Goal: Information Seeking & Learning: Find specific fact

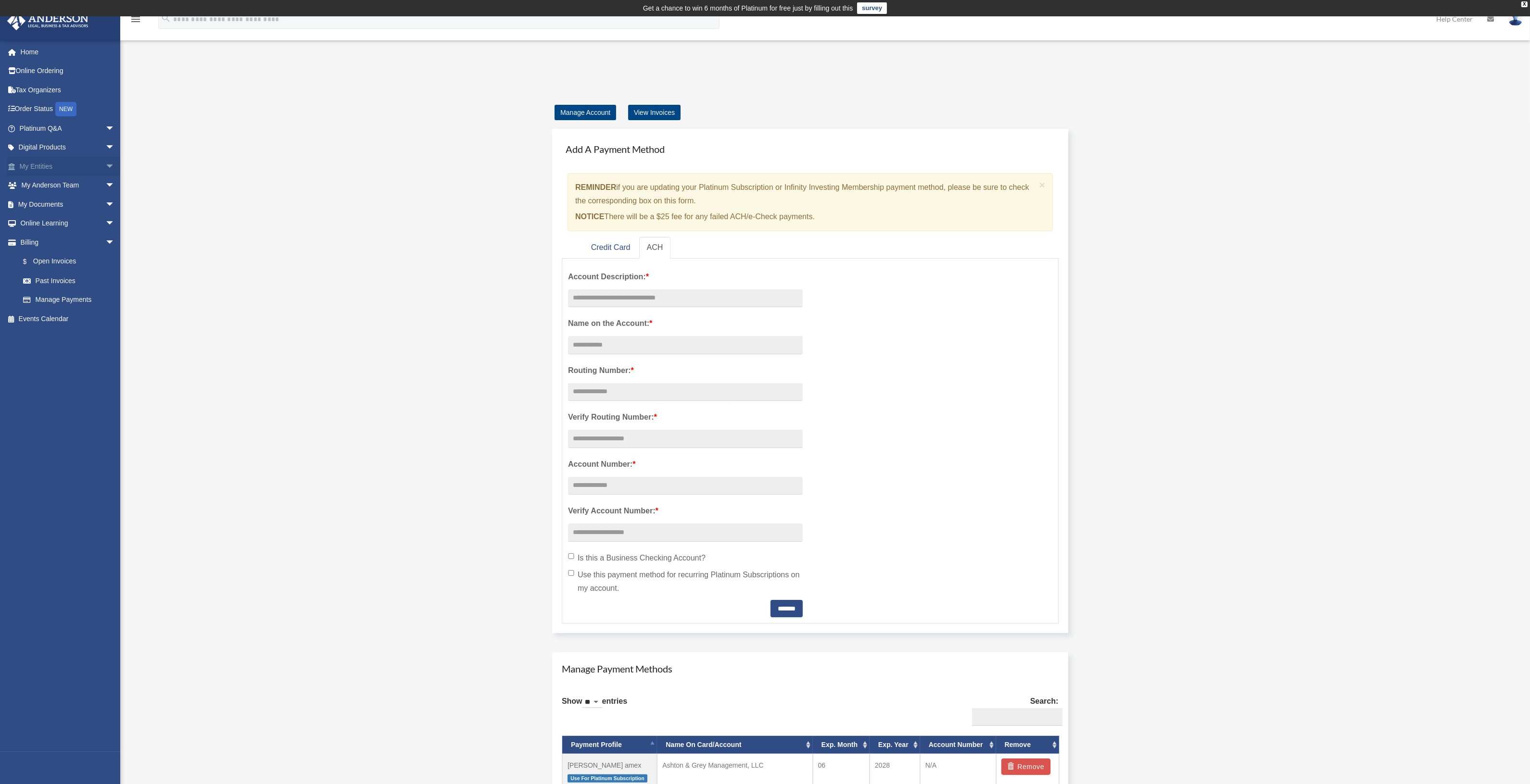
click at [35, 169] on link "My Entities arrow_drop_down" at bounding box center [68, 166] width 123 height 19
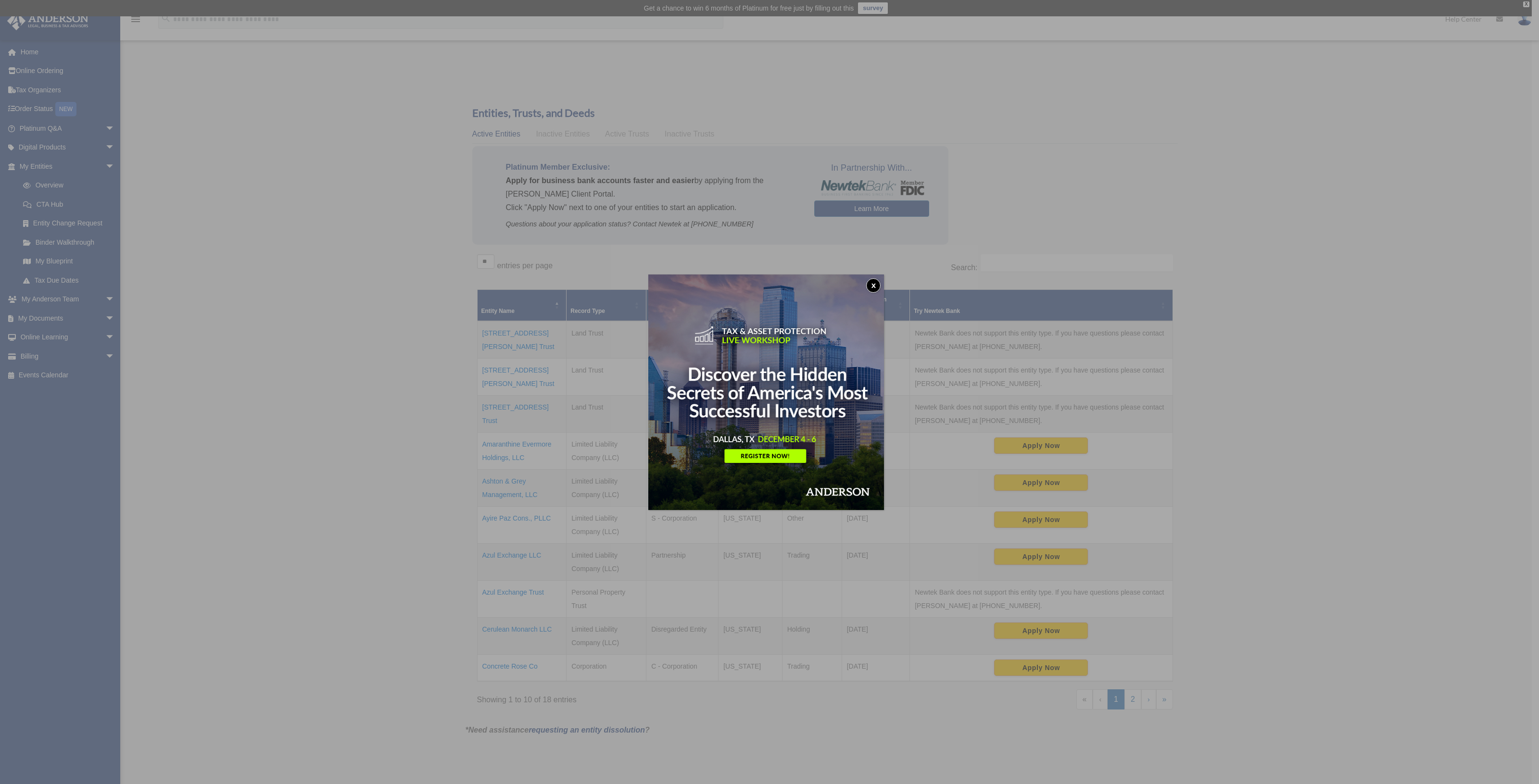
click at [874, 286] on button "x" at bounding box center [873, 286] width 15 height 15
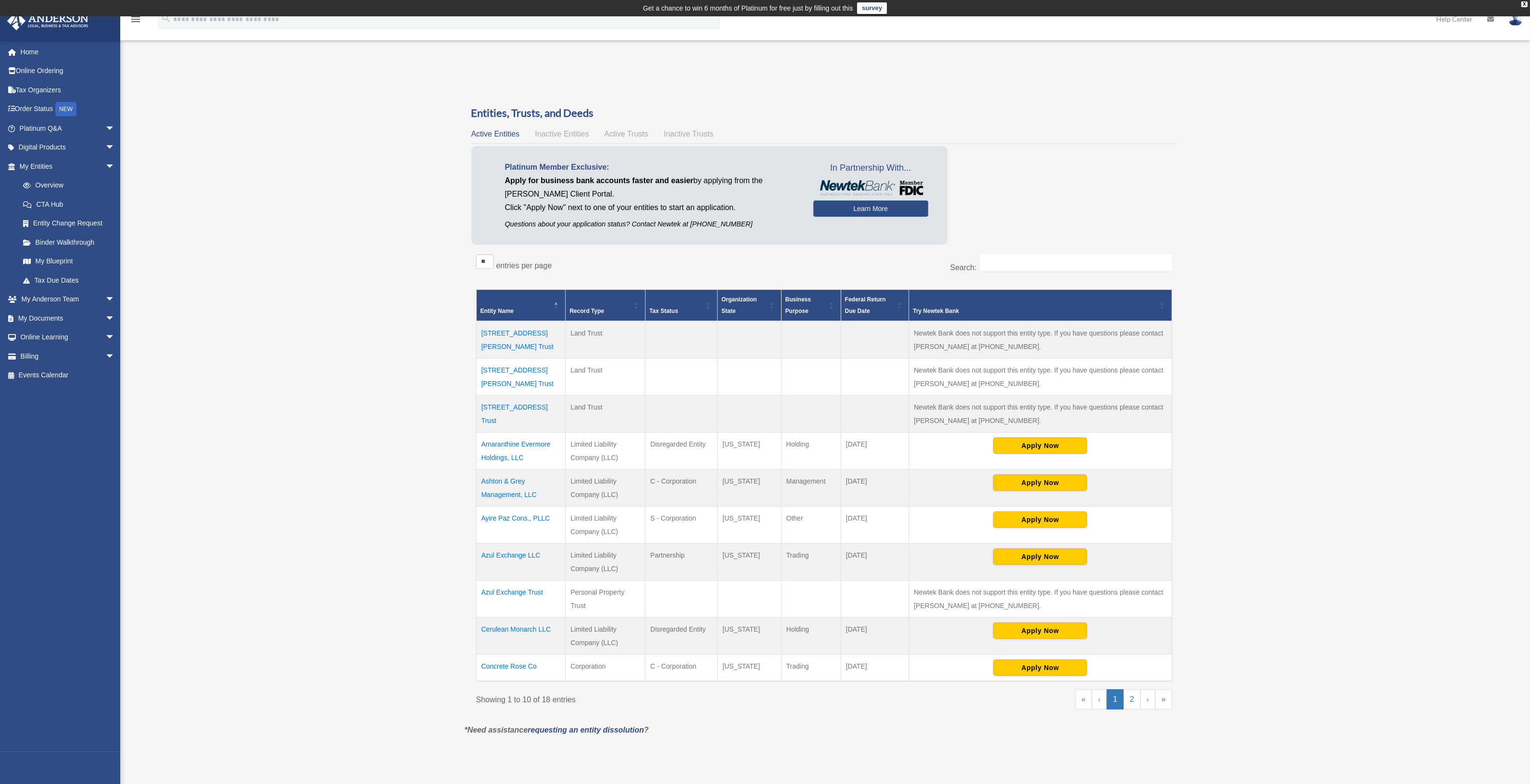
click at [560, 126] on div "Entities, Trusts, and Deeds Active Entities Inactive Entities Active Trusts Ina…" at bounding box center [824, 414] width 706 height 618
click at [560, 130] on span "Inactive Entities" at bounding box center [562, 133] width 54 height 8
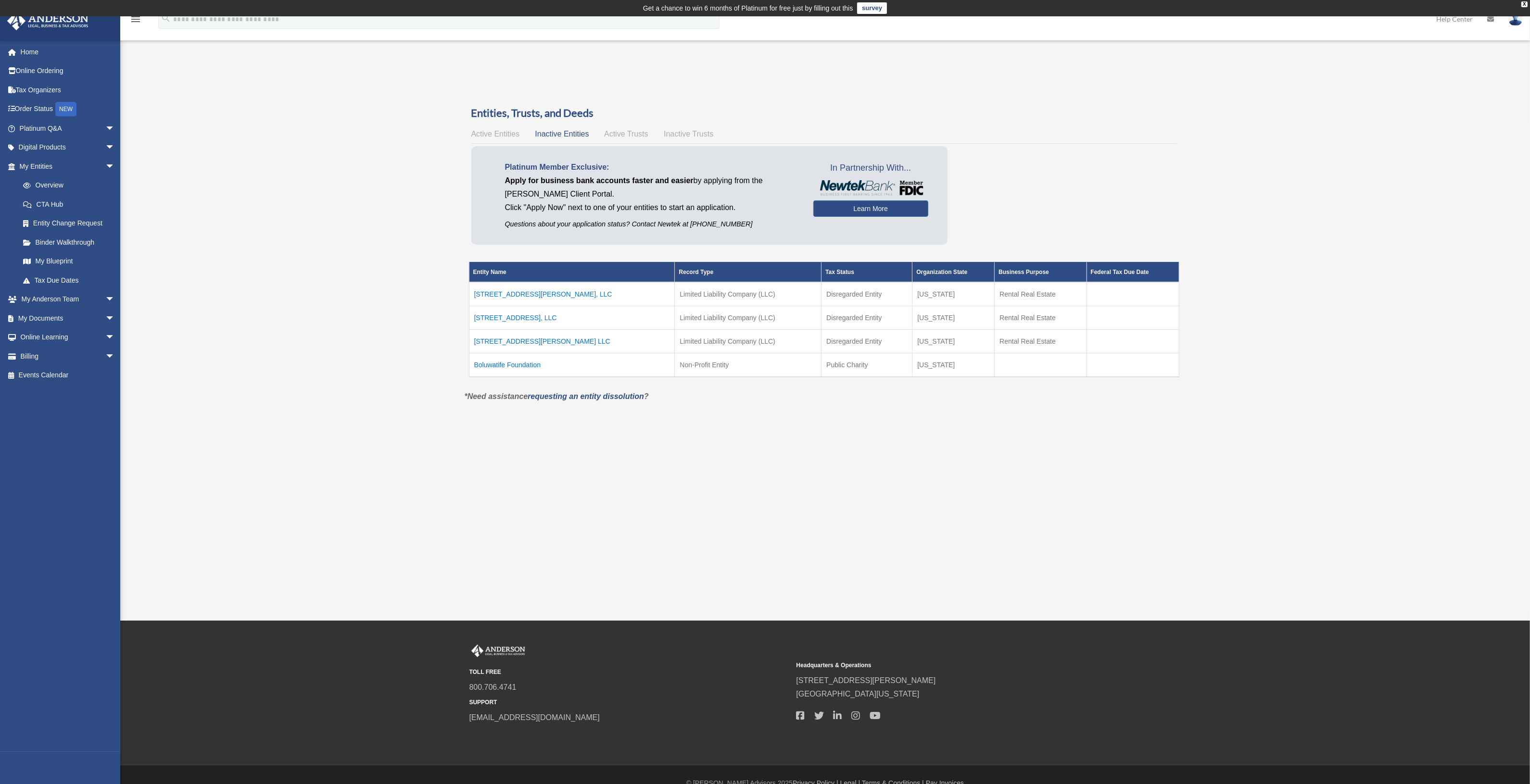
click at [610, 130] on span "Active Trusts" at bounding box center [626, 133] width 44 height 8
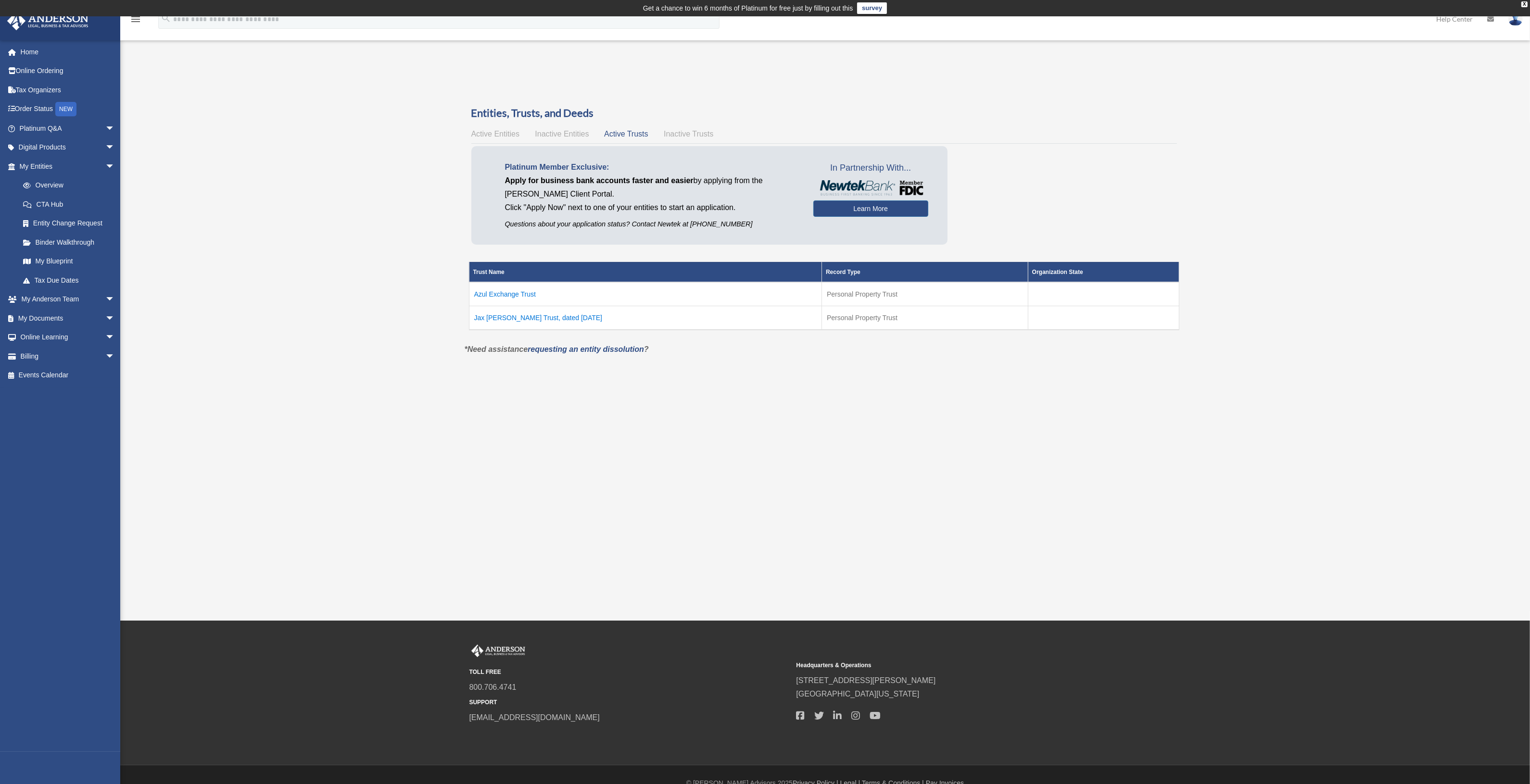
click at [689, 134] on span "Inactive Trusts" at bounding box center [689, 133] width 49 height 8
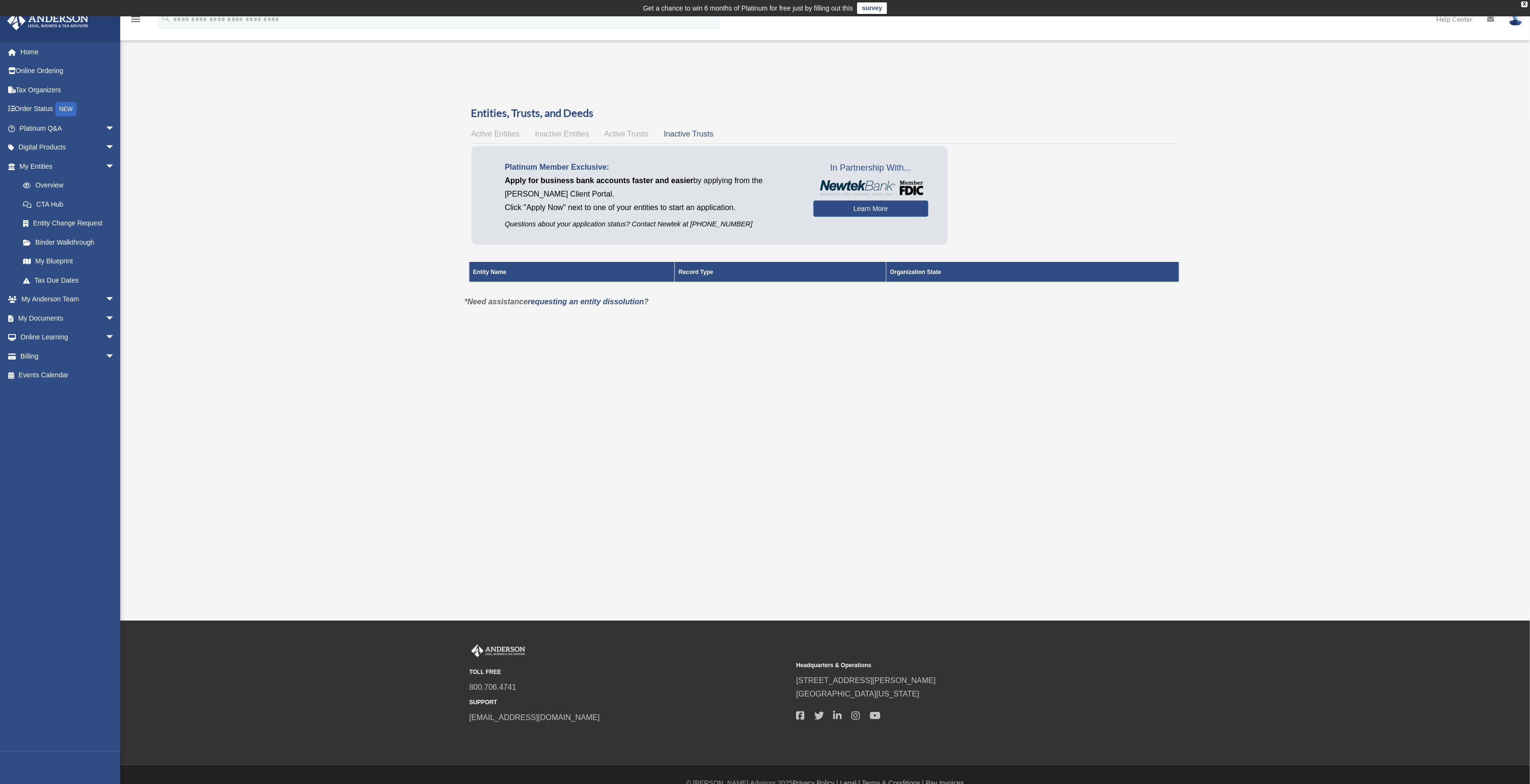
click at [624, 134] on span "Active Trusts" at bounding box center [626, 133] width 44 height 8
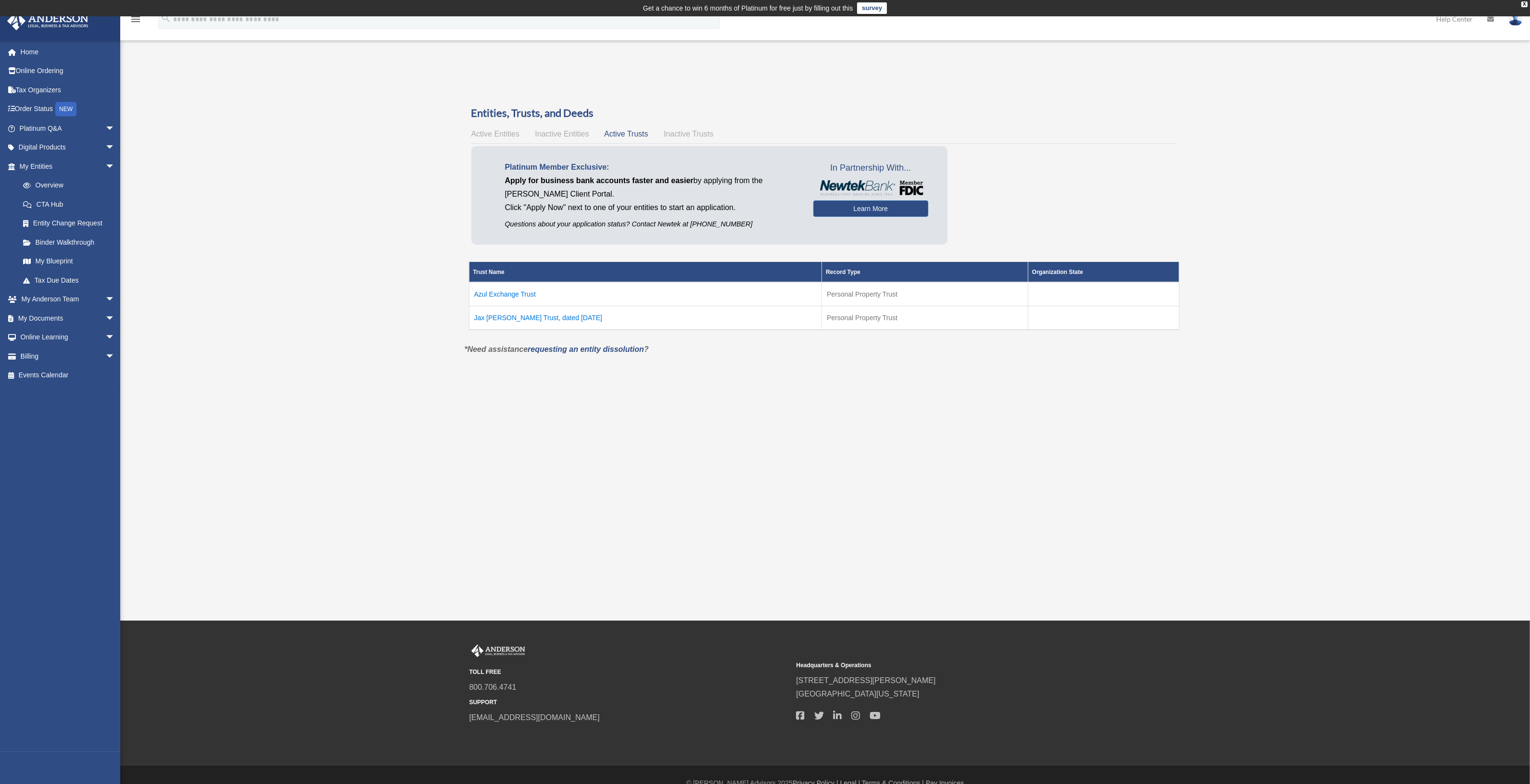
click at [579, 138] on div "Active Entities Inactive Entities Active Trusts Inactive Trusts" at bounding box center [824, 133] width 706 height 13
click at [508, 132] on span "Active Entities" at bounding box center [496, 133] width 48 height 8
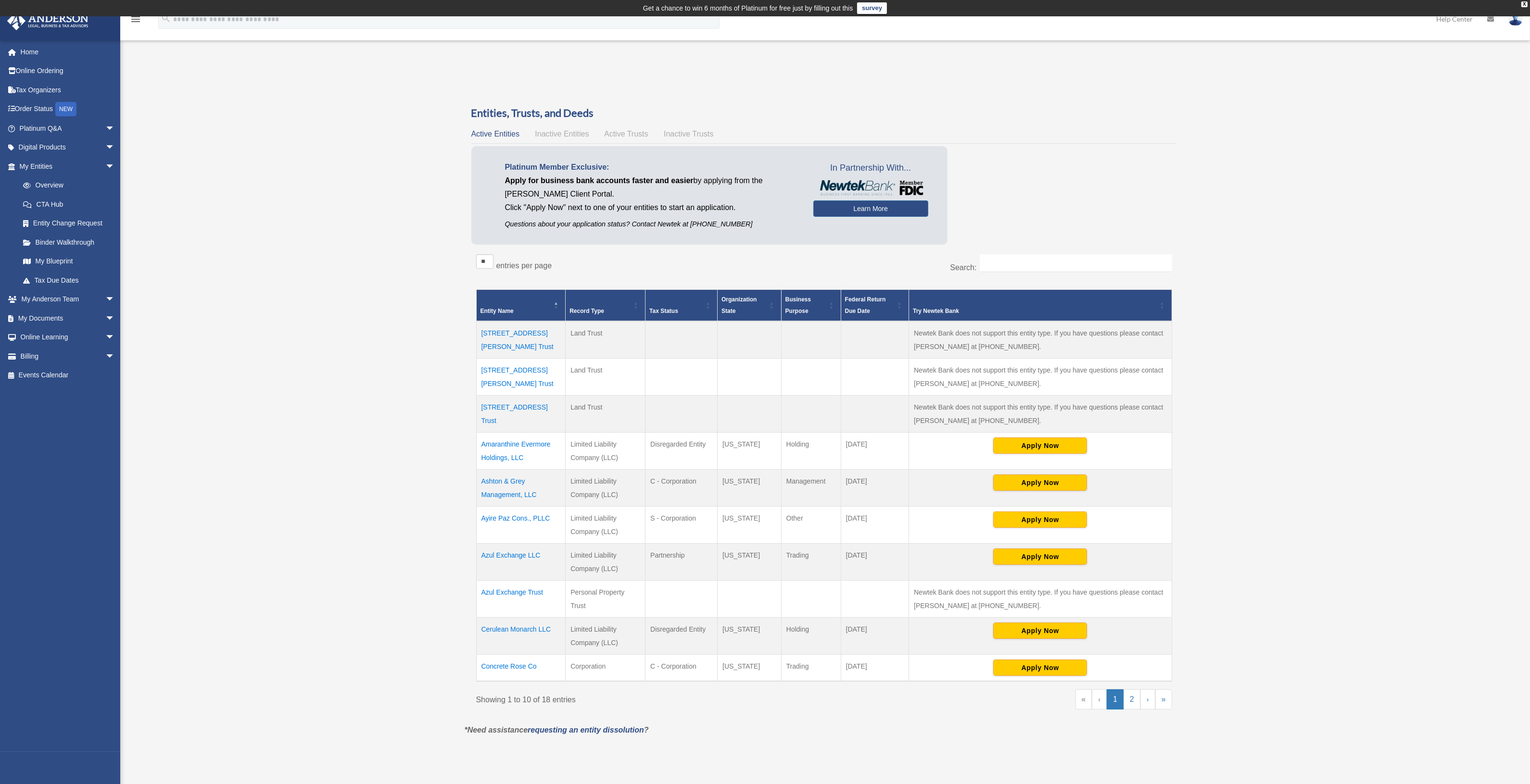
click at [362, 231] on div "Overview info@atemporaljunction.com Sign Out info@atemporaljunction.com Home On…" at bounding box center [765, 419] width 1530 height 684
click at [38, 255] on link "My Blueprint" at bounding box center [71, 262] width 116 height 19
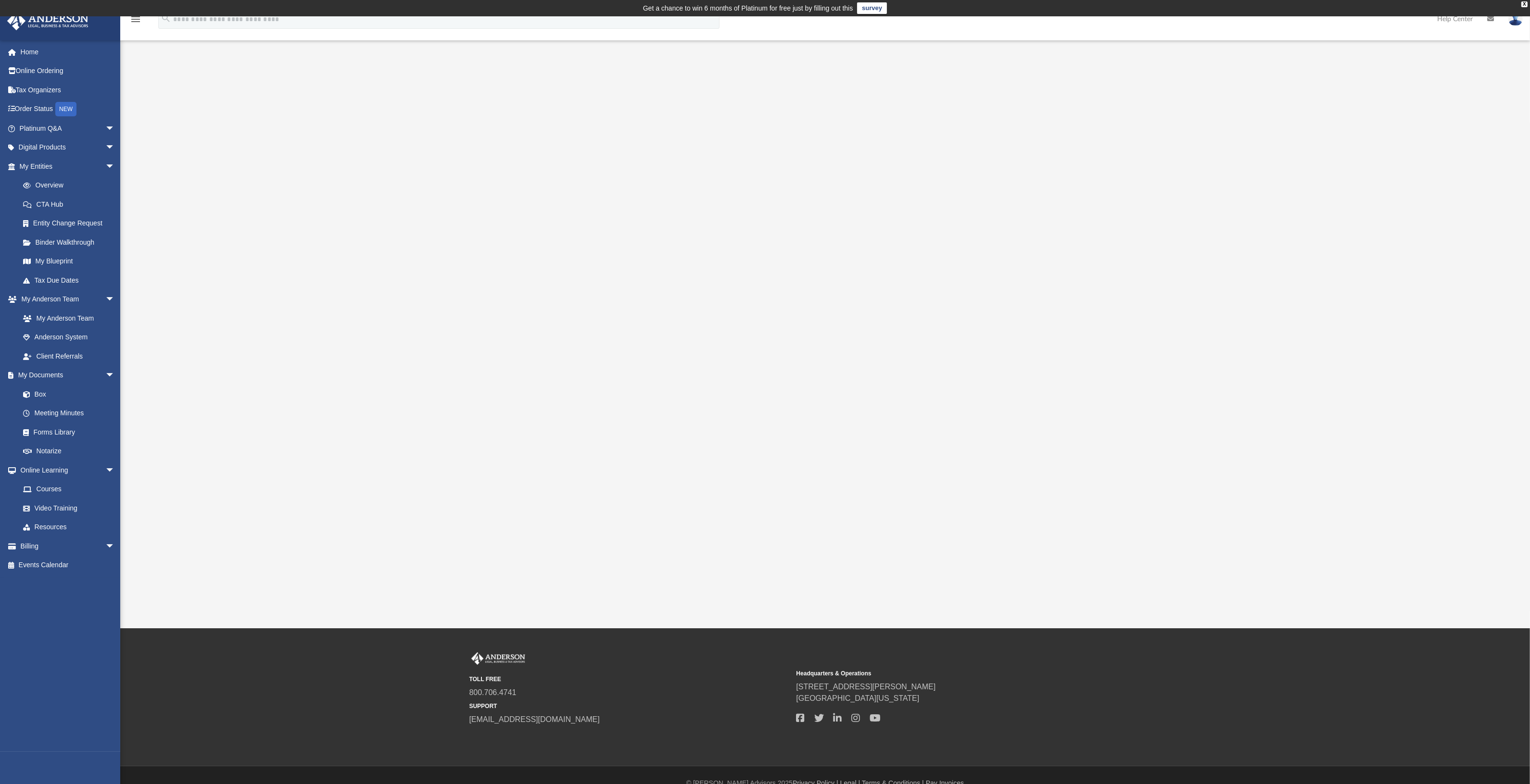
click at [1268, 333] on div at bounding box center [825, 300] width 1269 height 385
click at [1522, 264] on div at bounding box center [825, 300] width 1410 height 385
click at [1126, 390] on div at bounding box center [825, 300] width 1269 height 385
click at [38, 123] on link "Platinum Q&A arrow_drop_down" at bounding box center [68, 128] width 123 height 19
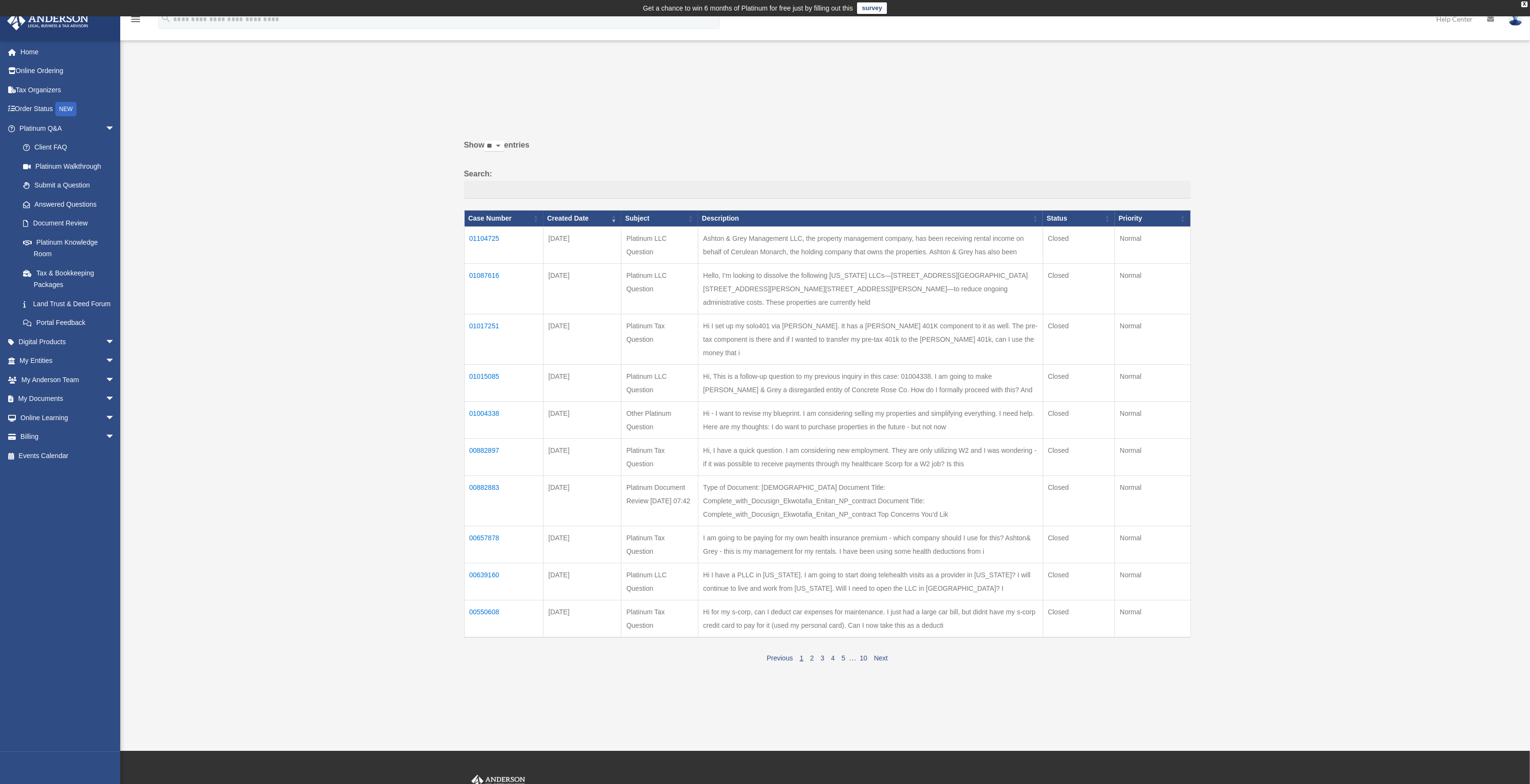
click at [487, 239] on td "01104725" at bounding box center [503, 245] width 80 height 37
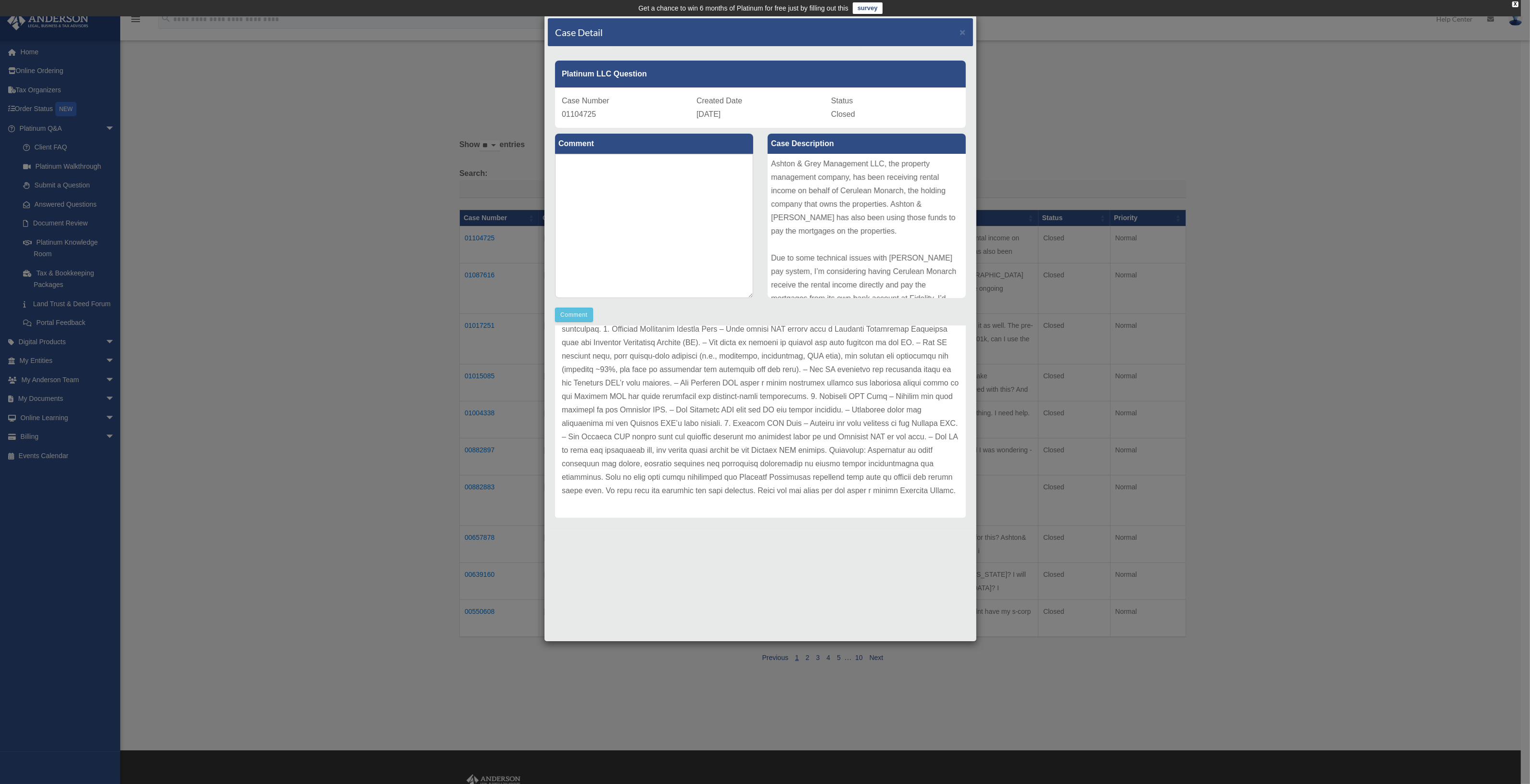
scroll to position [94, 0]
click at [967, 25] on div "Case Detail ×" at bounding box center [760, 32] width 425 height 29
click at [965, 29] on span "×" at bounding box center [963, 32] width 6 height 11
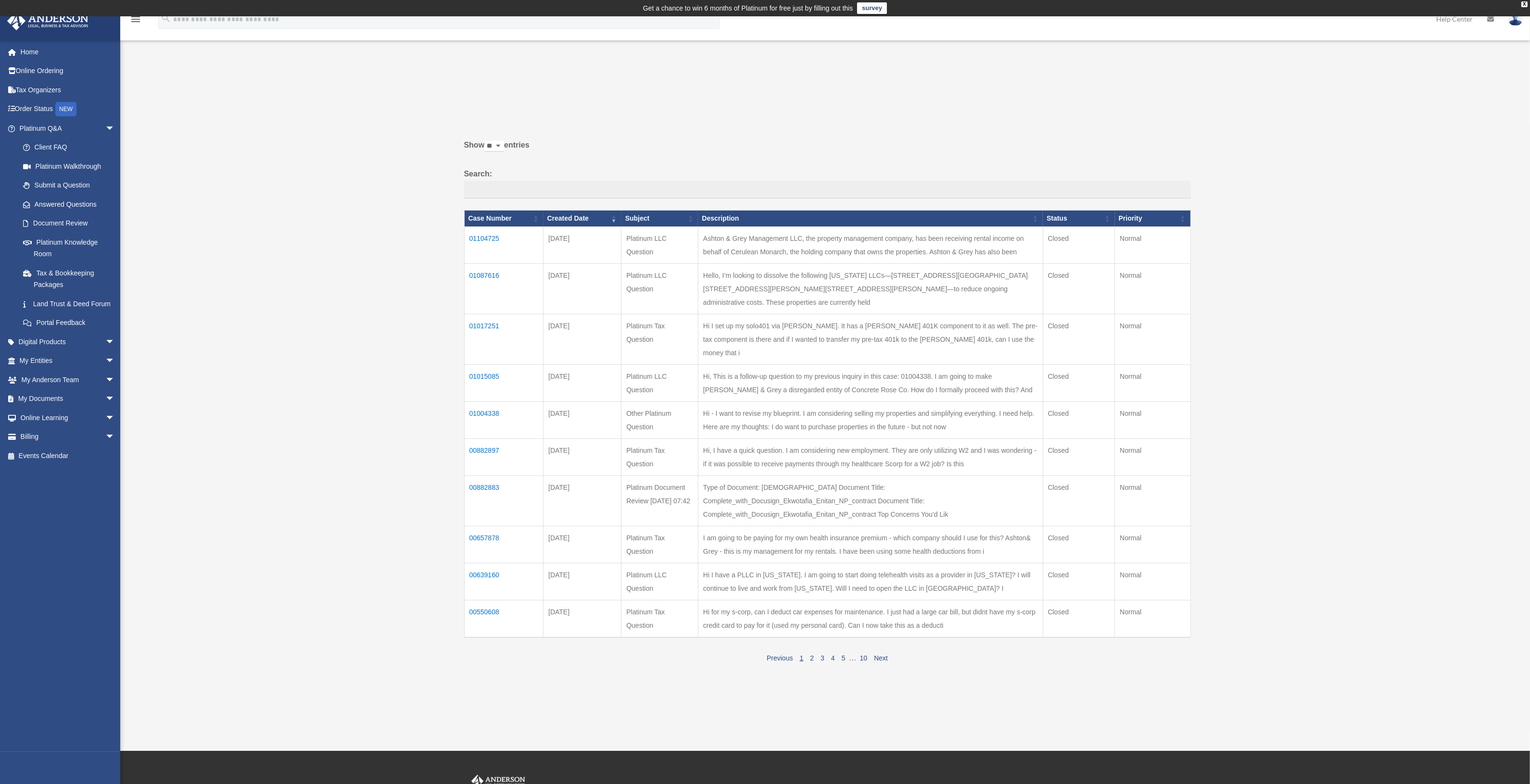
click at [484, 275] on td "01087616" at bounding box center [503, 289] width 80 height 50
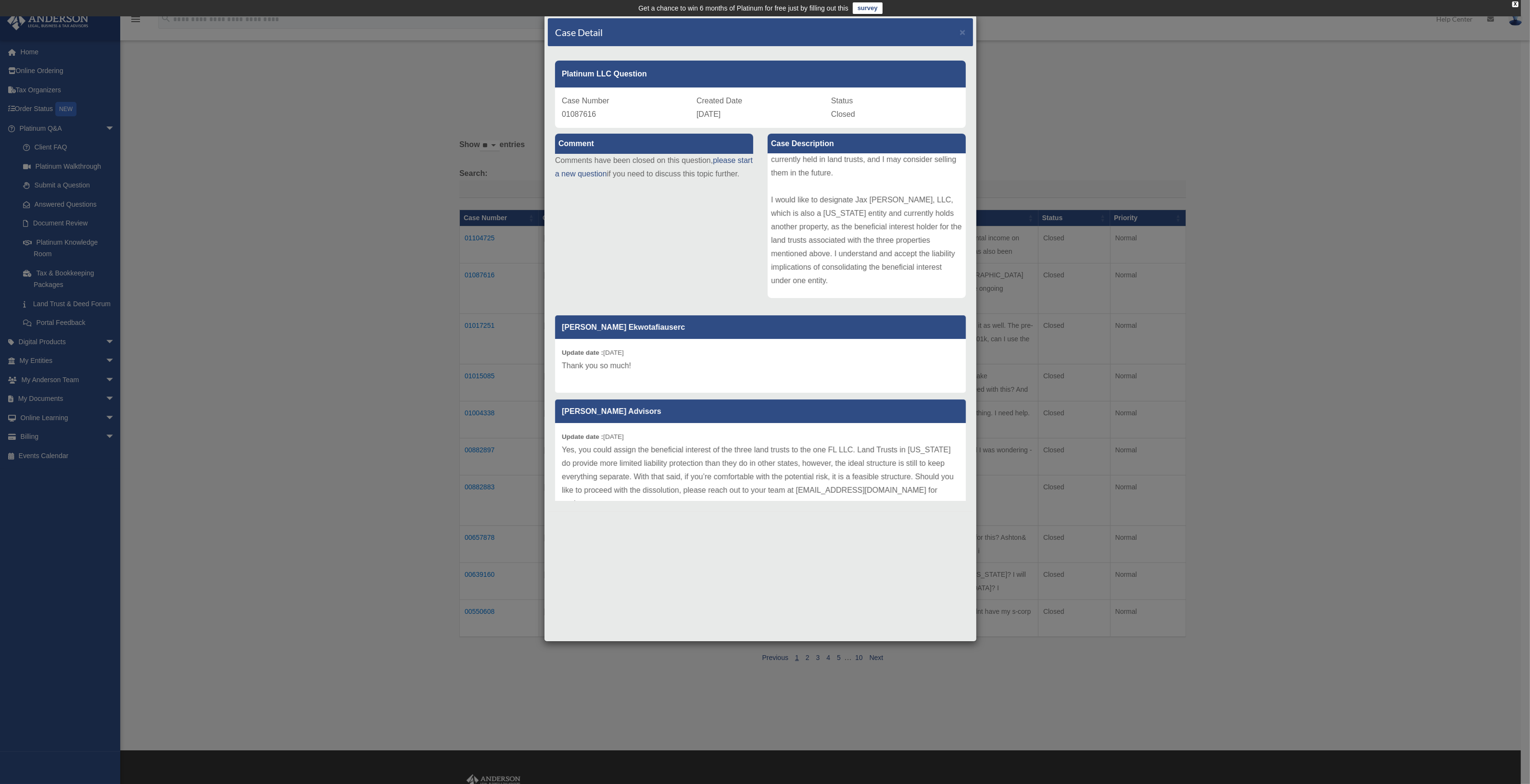
scroll to position [104, 0]
click at [952, 255] on div "Hello, I’m looking to dissolve the following [US_STATE] LLCs—[STREET_ADDRESS][G…" at bounding box center [867, 225] width 198 height 144
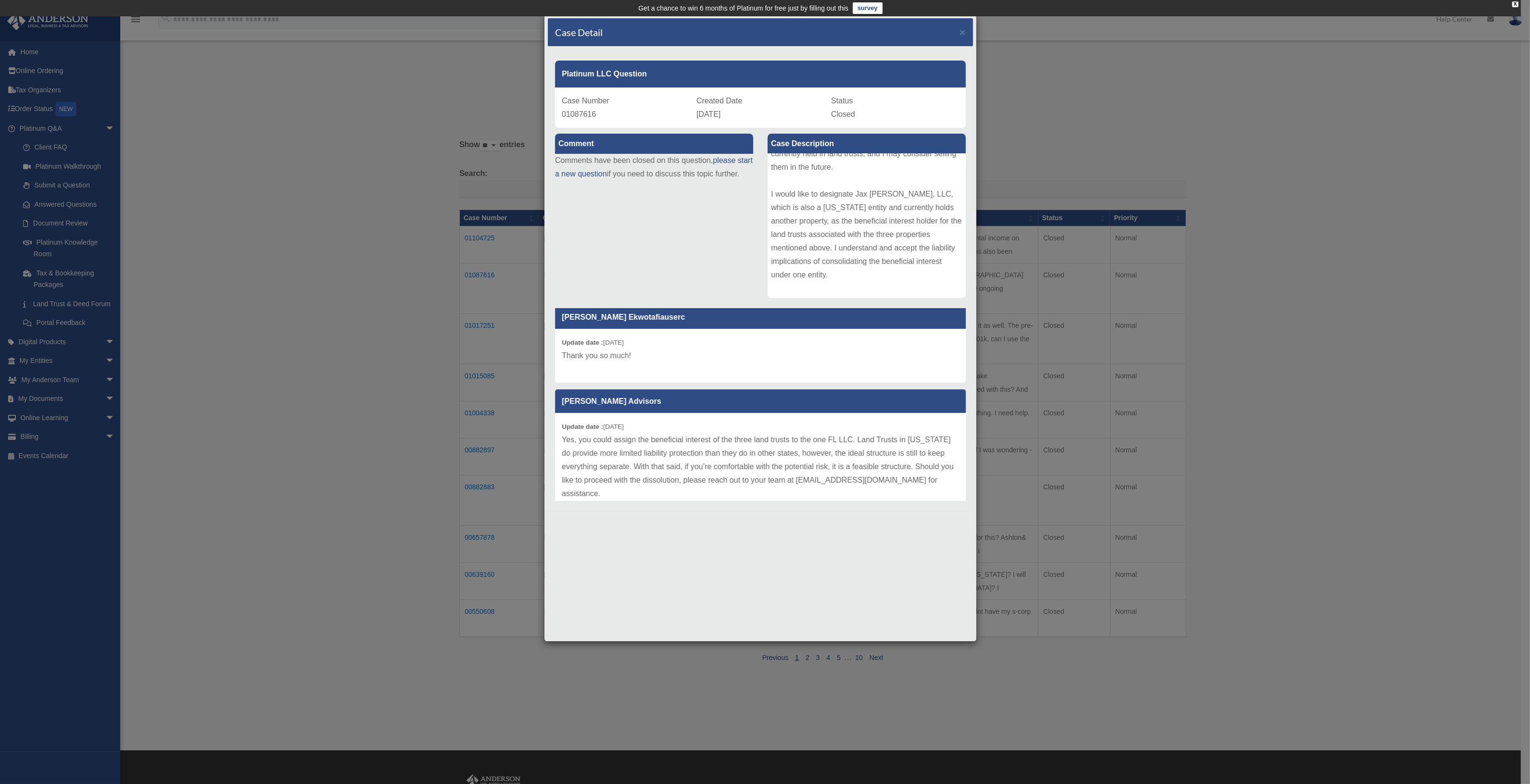
scroll to position [29, 0]
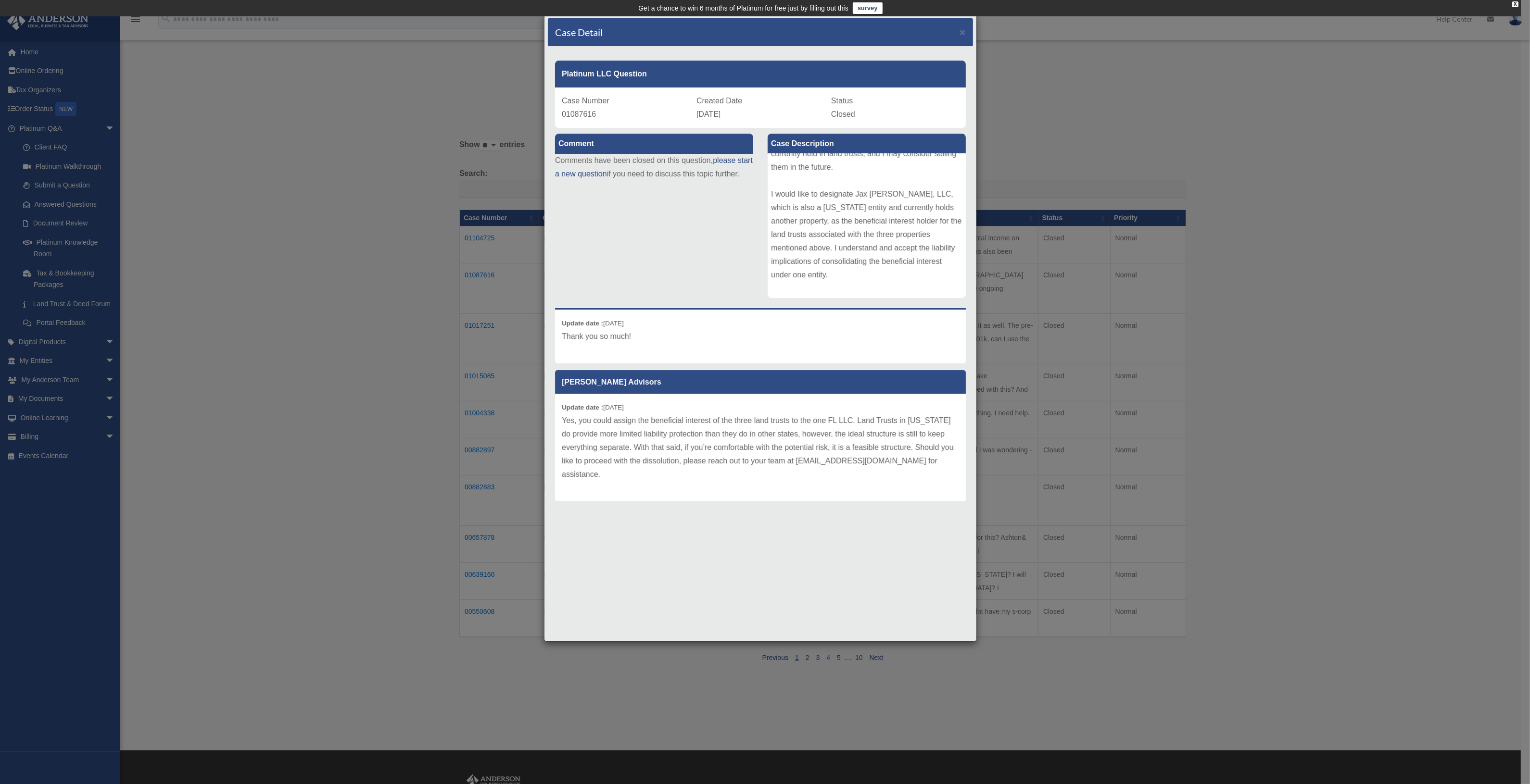
click at [946, 407] on div "Update date : 08-26-2025 Yes, you could assign the beneficial interest of the t…" at bounding box center [760, 448] width 411 height 108
click at [961, 30] on span "×" at bounding box center [963, 32] width 6 height 11
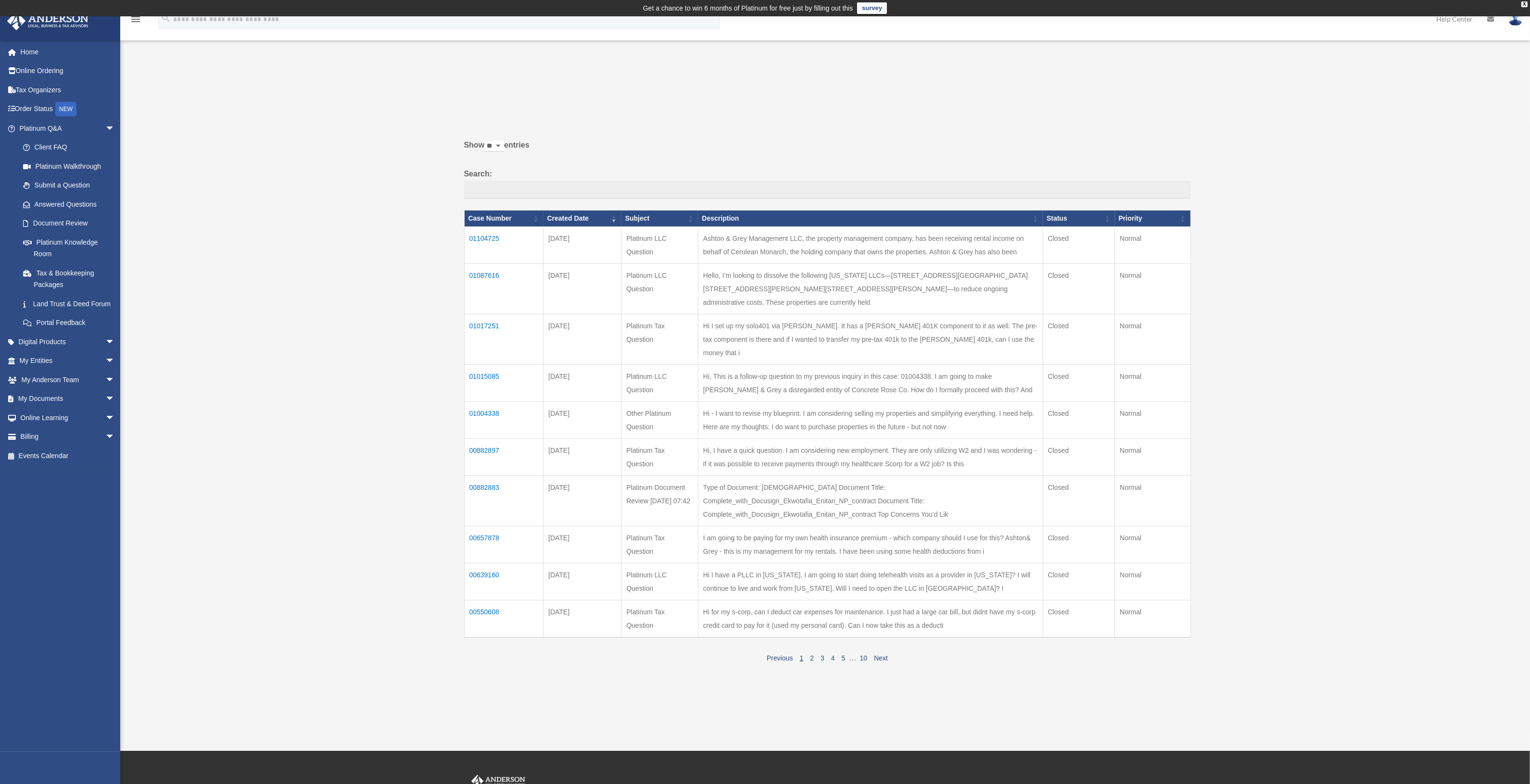
click at [480, 315] on td "01017251" at bounding box center [503, 340] width 80 height 50
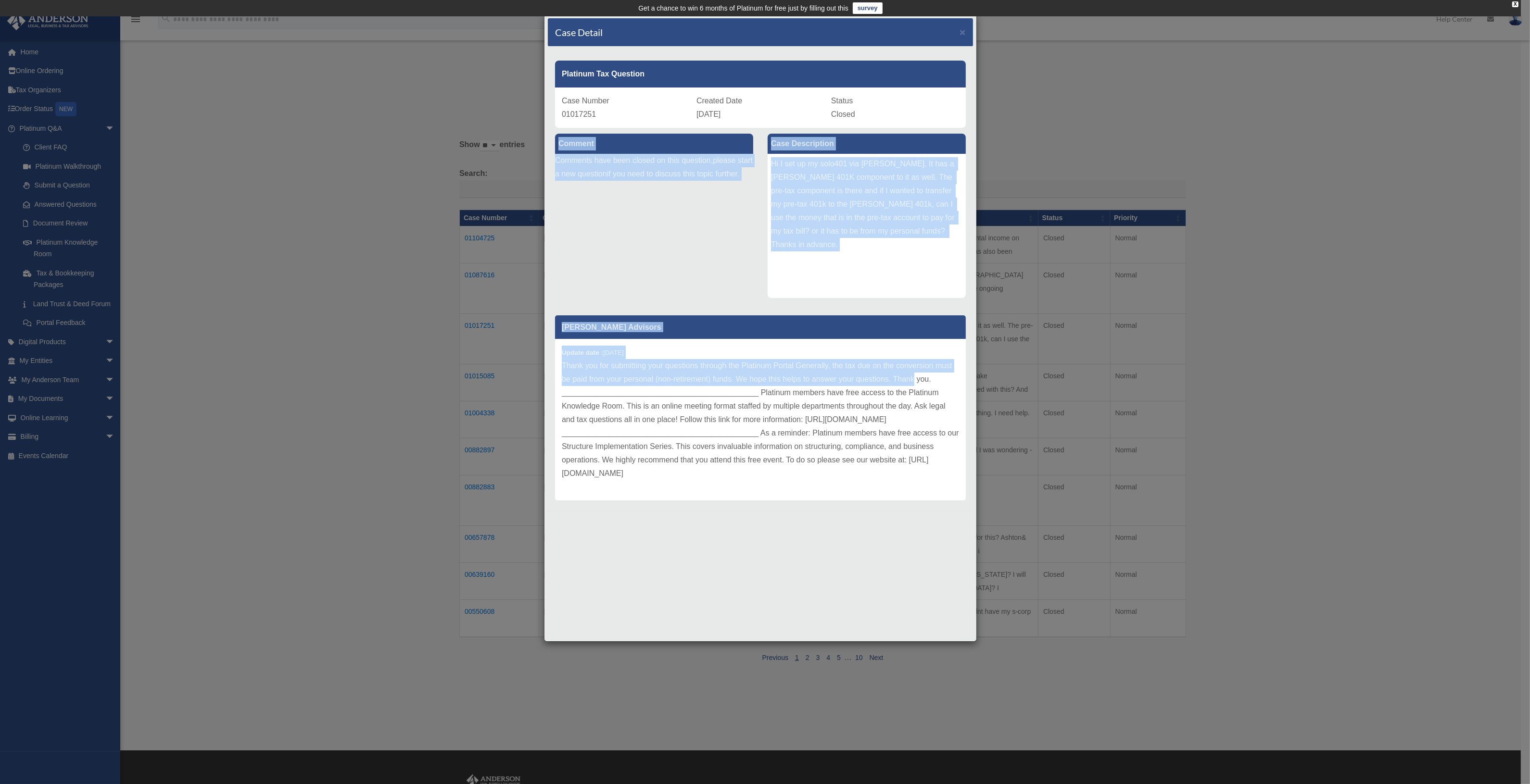
drag, startPoint x: 975, startPoint y: 337, endPoint x: 973, endPoint y: 382, distance: 45.0
click at [973, 382] on div "Case Detail × Platinum Tax Question Case Number 01017251 Created Date June 22, …" at bounding box center [760, 328] width 433 height 627
click at [973, 382] on div "Anderson Advisors Update date : 06-23-2025" at bounding box center [760, 404] width 425 height 192
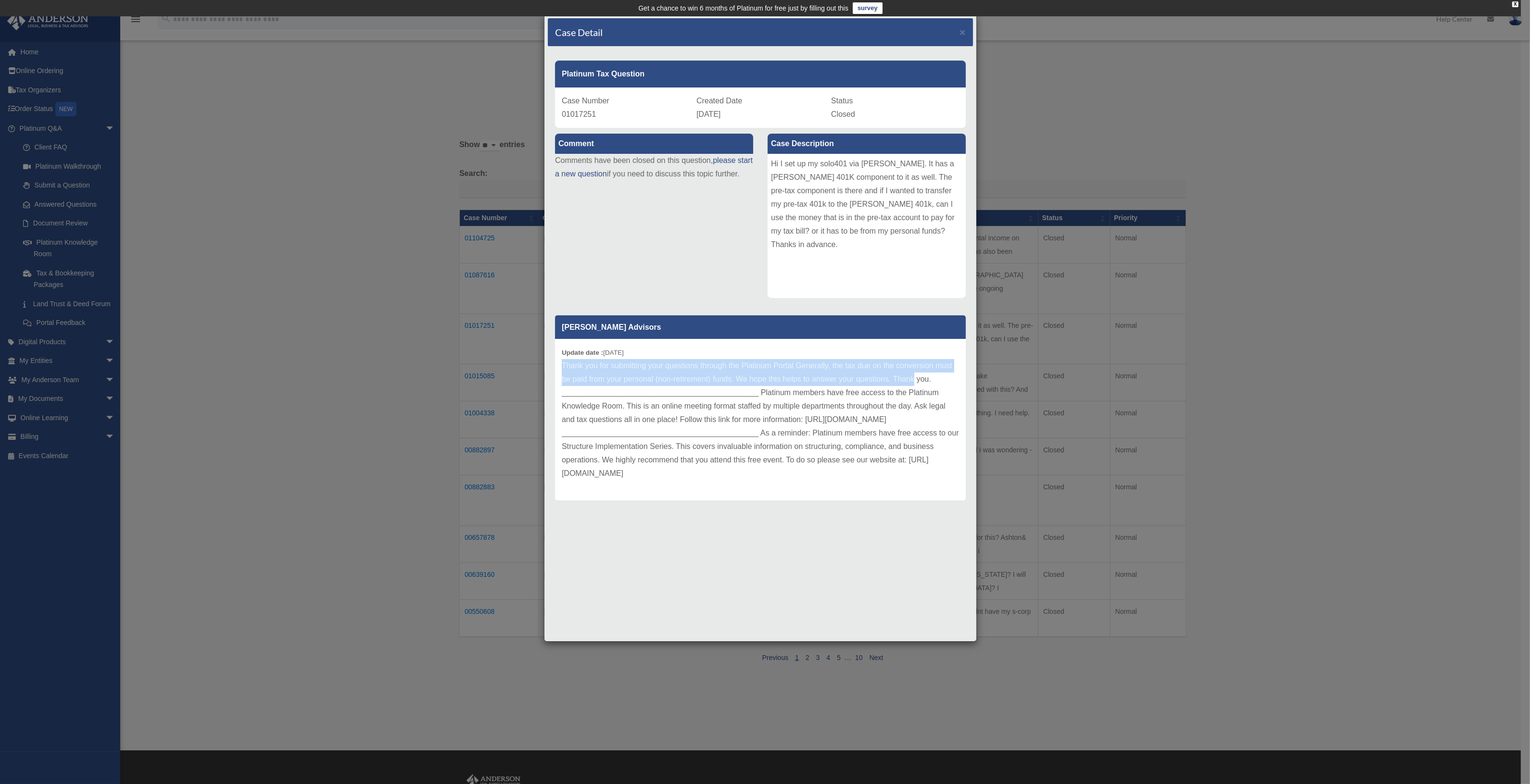
drag, startPoint x: 972, startPoint y: 352, endPoint x: 970, endPoint y: 364, distance: 12.2
click at [970, 364] on div "Anderson Advisors Update date : 06-23-2025" at bounding box center [760, 404] width 425 height 192
click at [922, 423] on p "Thank you for submitting your questions through the Platinum Portal Generally, …" at bounding box center [760, 420] width 398 height 121
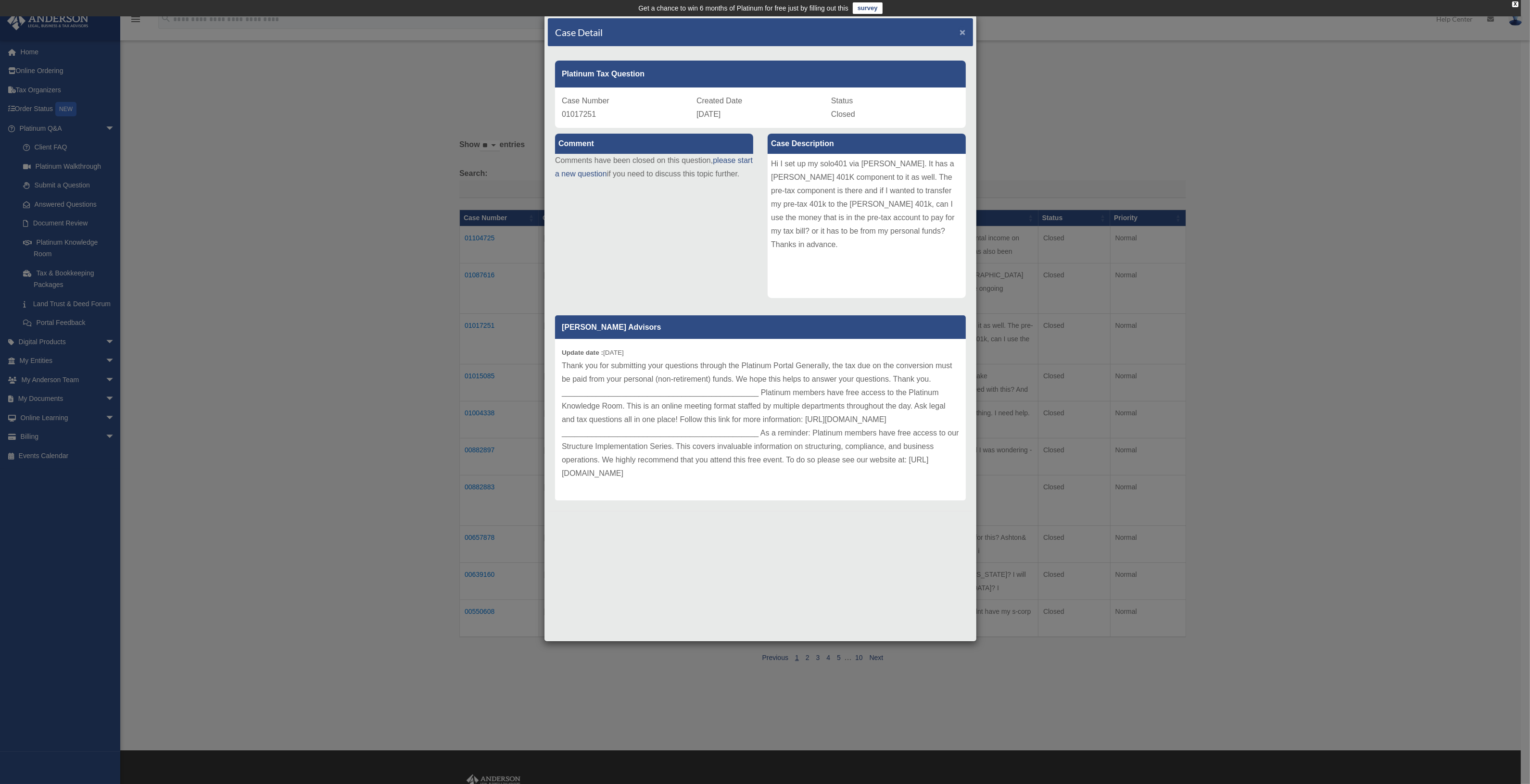
click at [961, 29] on span "×" at bounding box center [963, 32] width 6 height 11
click at [961, 29] on div "Case Detail ×" at bounding box center [760, 32] width 425 height 29
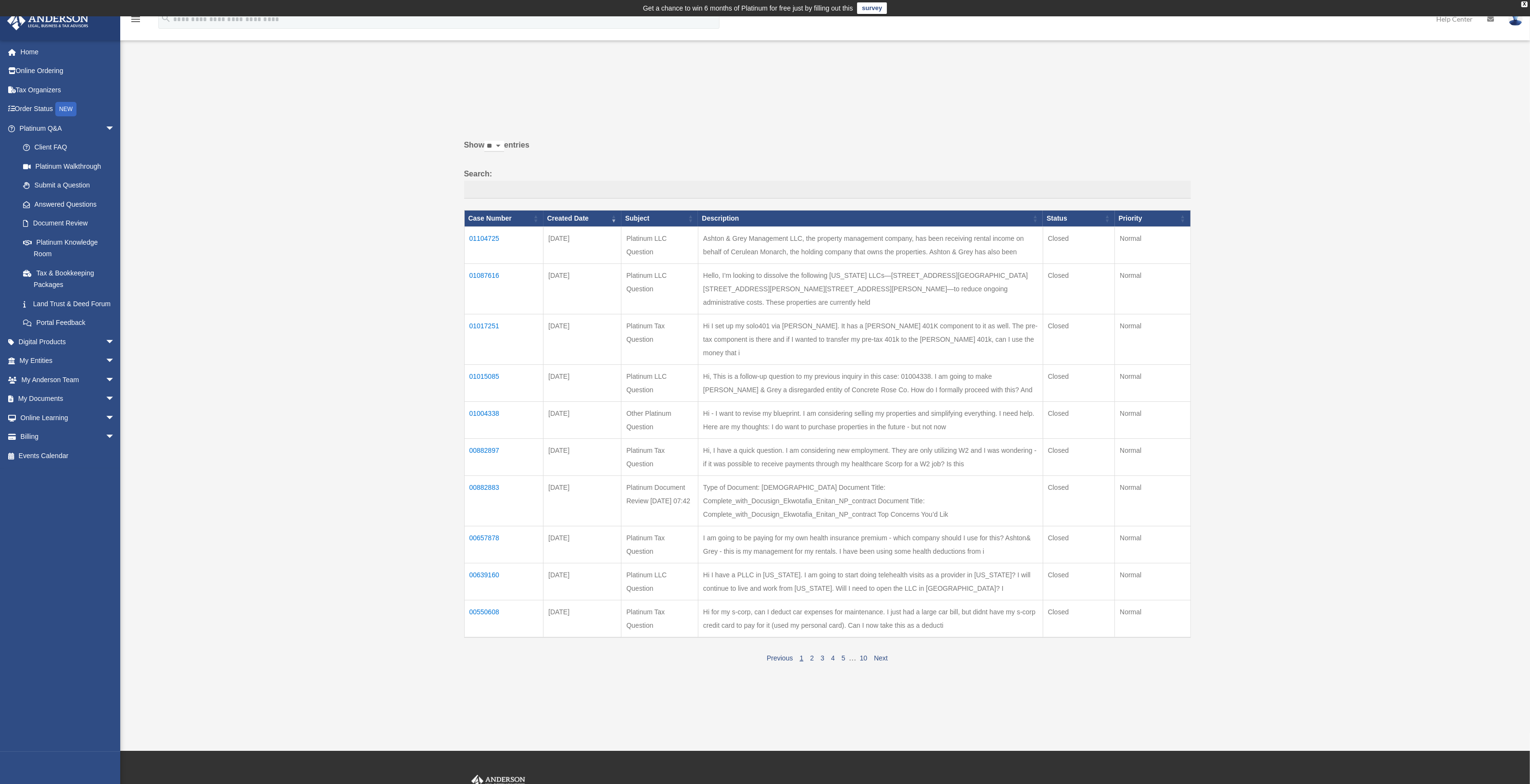
click at [474, 402] on td "01004338" at bounding box center [503, 421] width 80 height 37
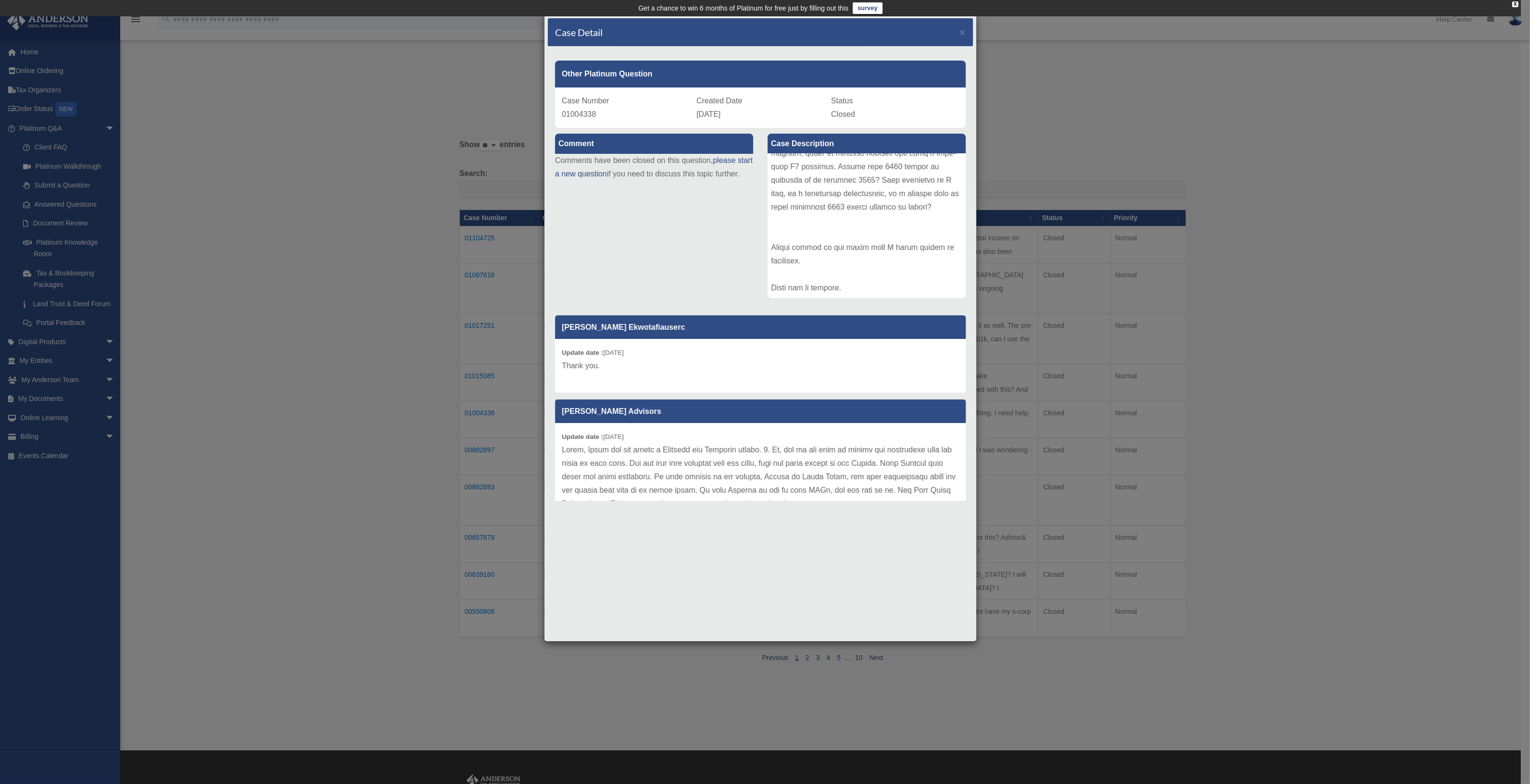
scroll to position [482, 0]
click at [955, 272] on div at bounding box center [867, 225] width 198 height 144
click at [963, 32] on span "×" at bounding box center [963, 32] width 6 height 11
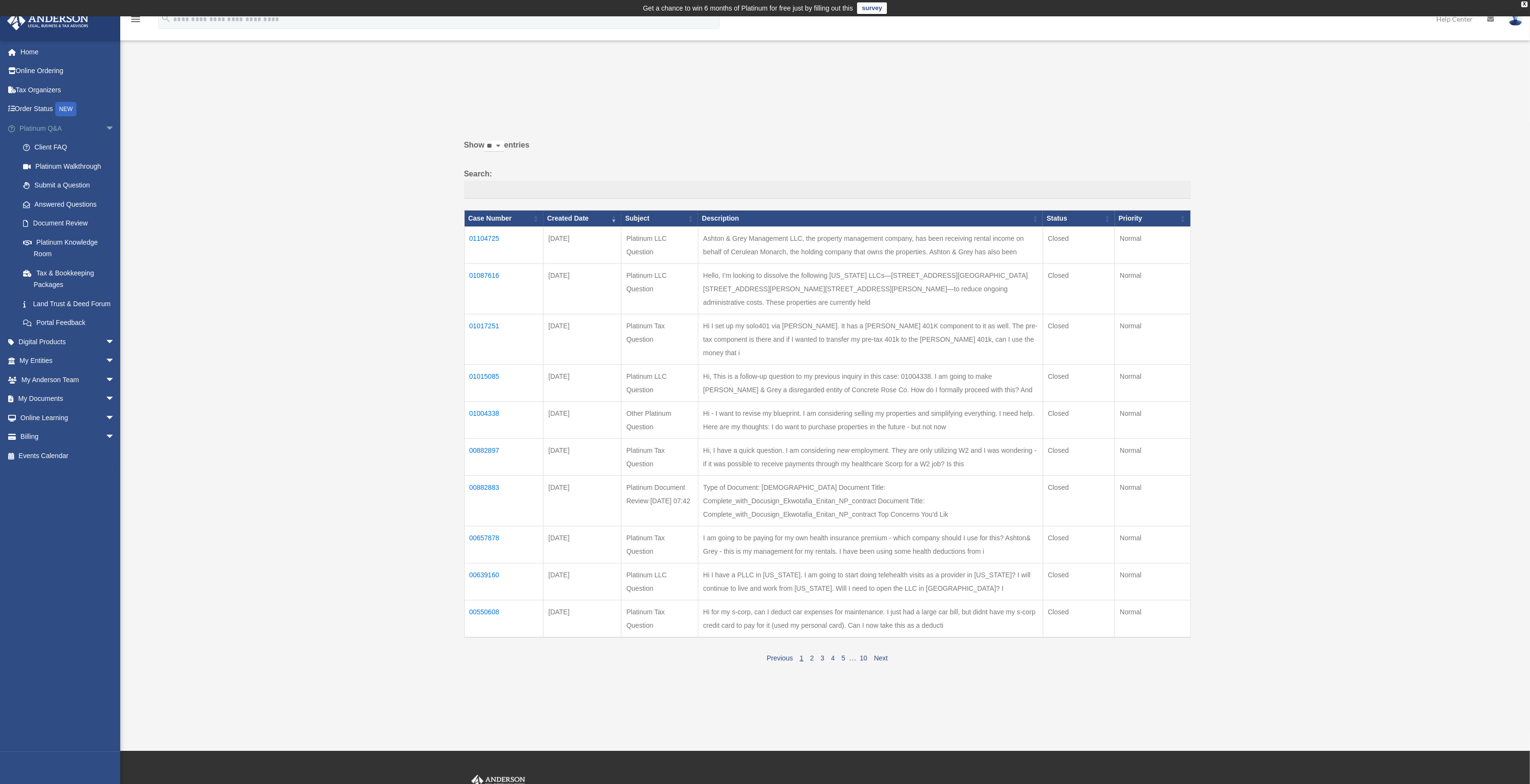
click at [42, 128] on link "Platinum Q&A arrow_drop_down" at bounding box center [68, 128] width 123 height 19
click at [489, 402] on td "01004338" at bounding box center [503, 421] width 80 height 37
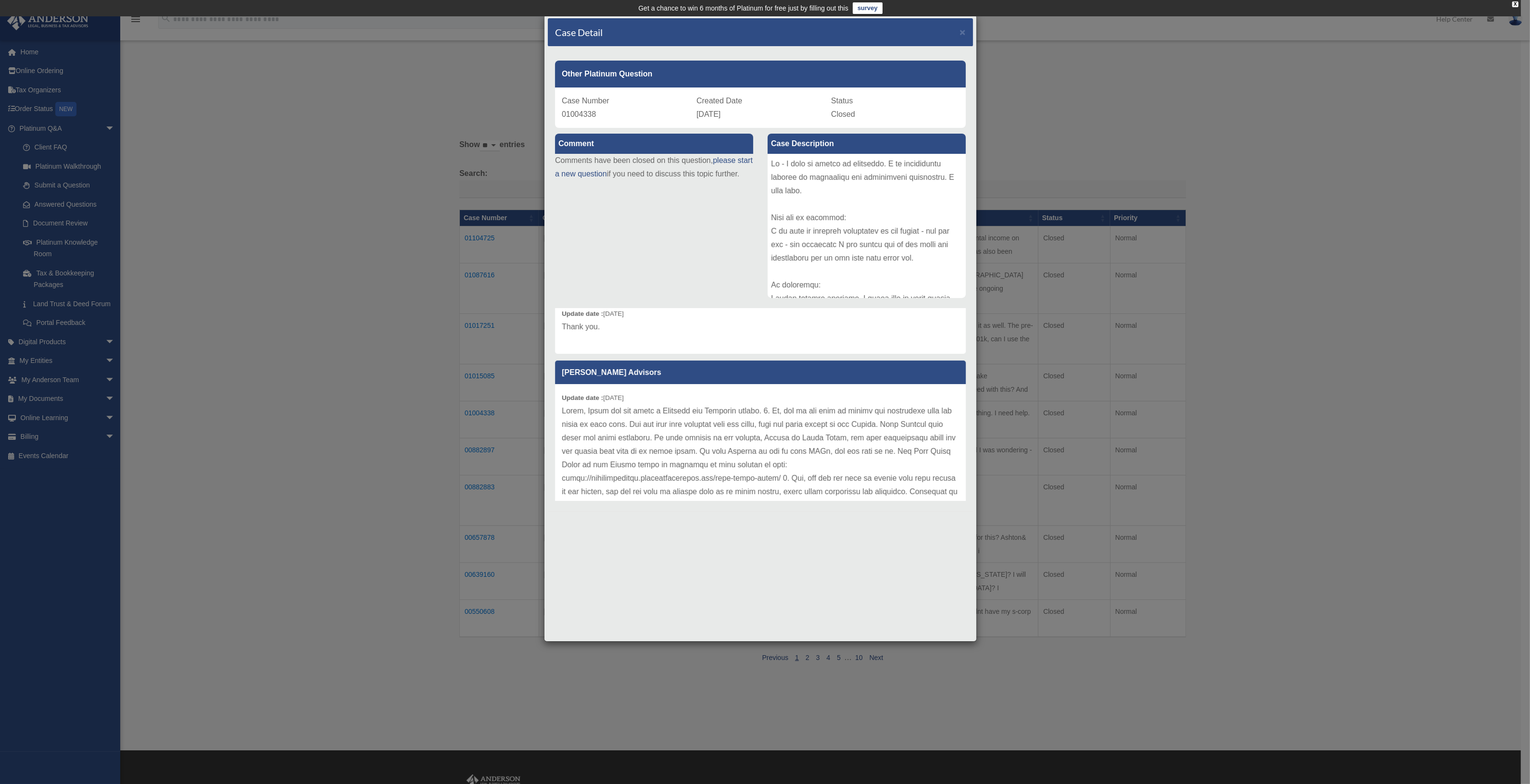
scroll to position [32, 0]
click at [968, 29] on div "Case Detail ×" at bounding box center [760, 32] width 425 height 29
click at [958, 30] on div "Case Detail ×" at bounding box center [760, 32] width 425 height 29
click at [962, 30] on span "×" at bounding box center [963, 32] width 6 height 11
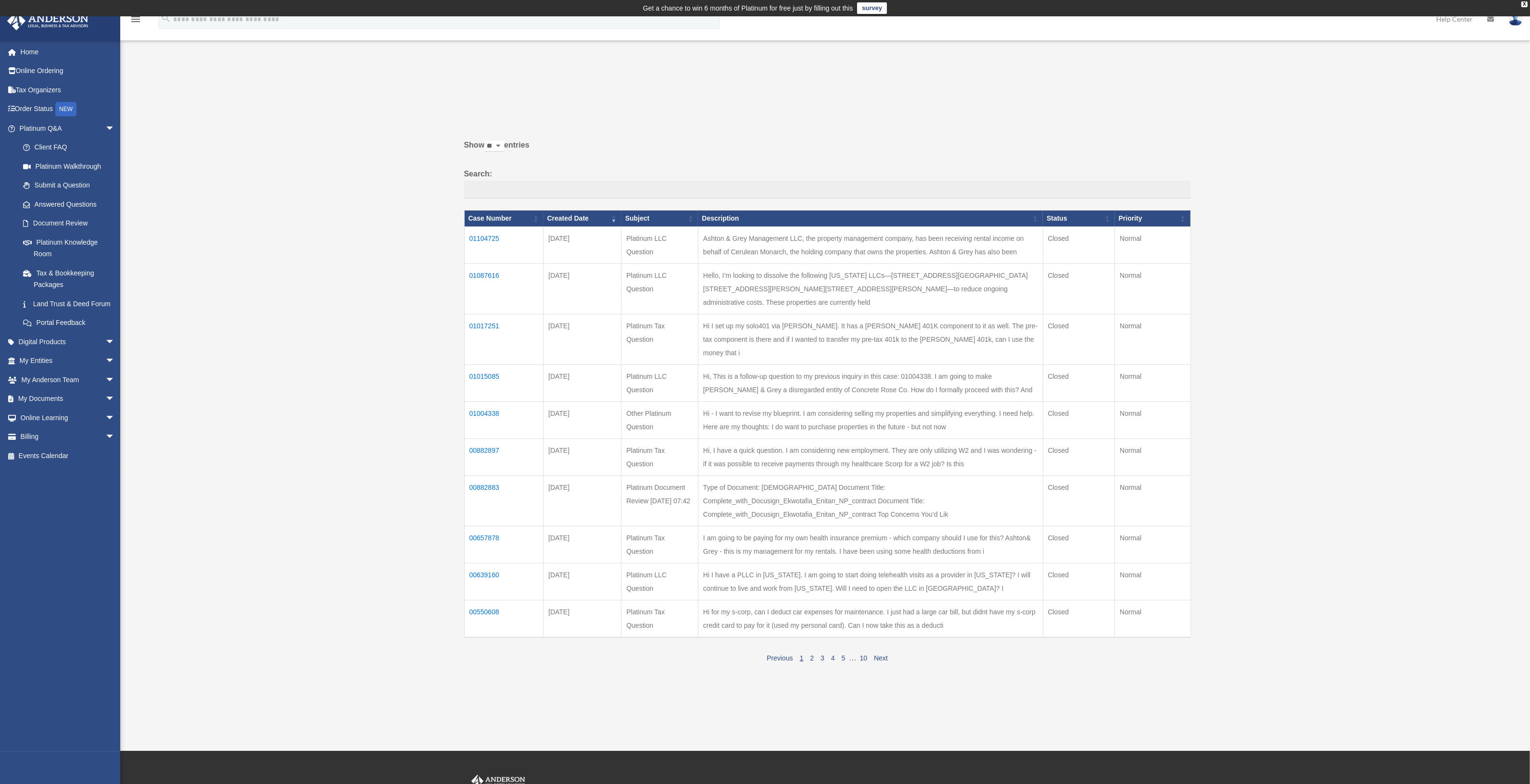
click at [482, 365] on td "01015085" at bounding box center [503, 384] width 80 height 37
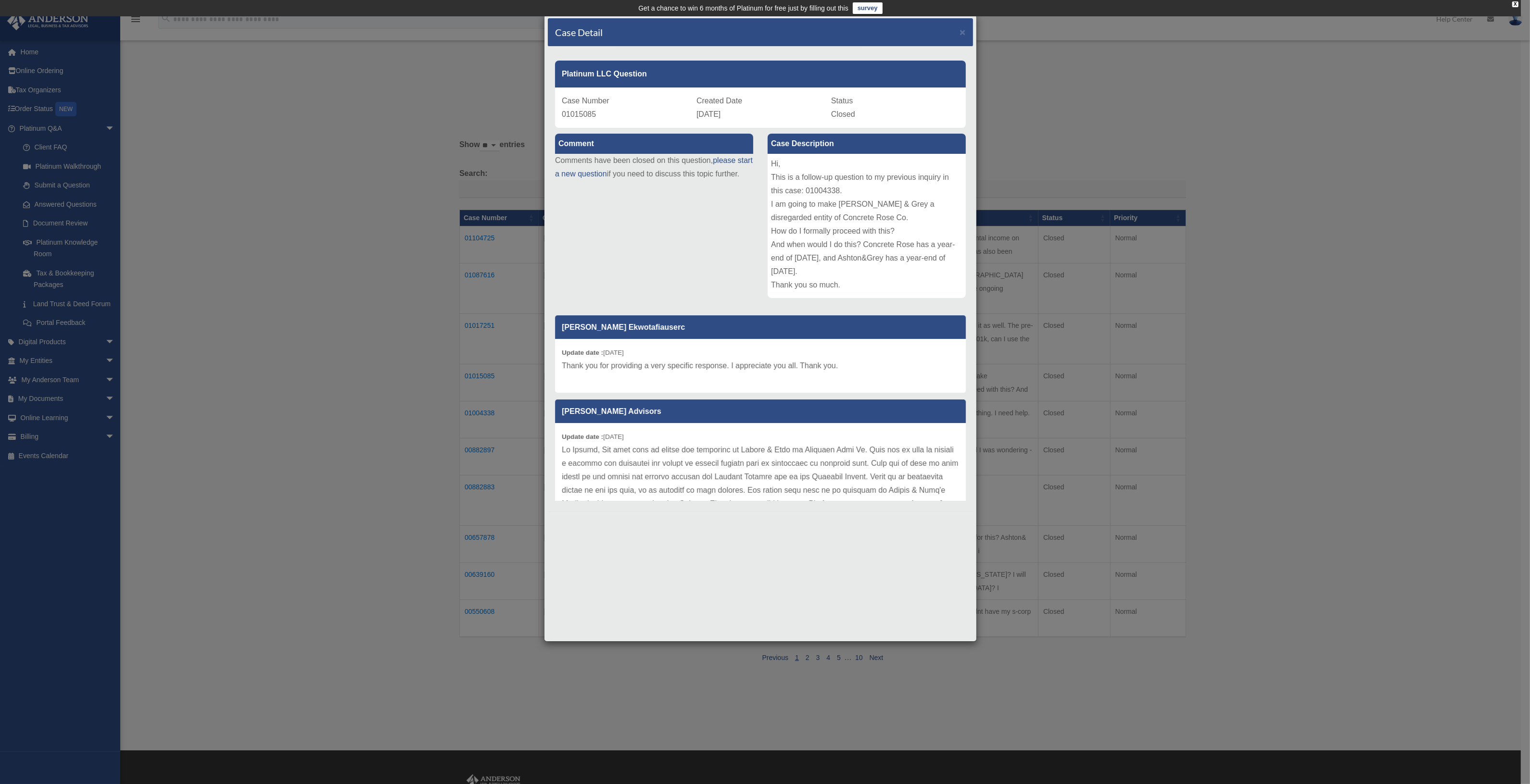
drag, startPoint x: 976, startPoint y: 360, endPoint x: 977, endPoint y: 393, distance: 33.0
click at [977, 393] on div "Case Detail × Platinum LLC Question Case Number 01015085 Created Date [DATE] St…" at bounding box center [765, 392] width 1530 height 784
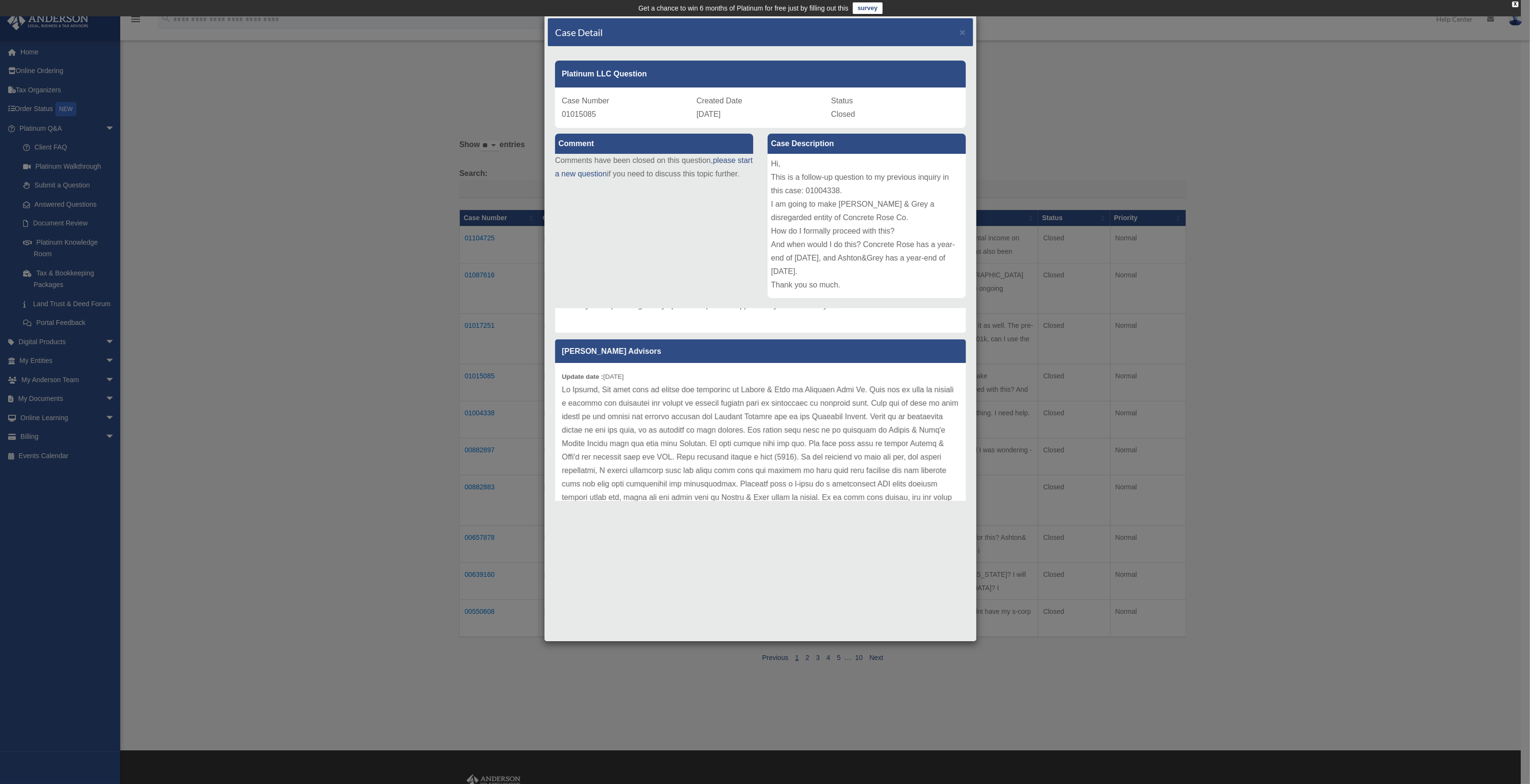
scroll to position [0, 0]
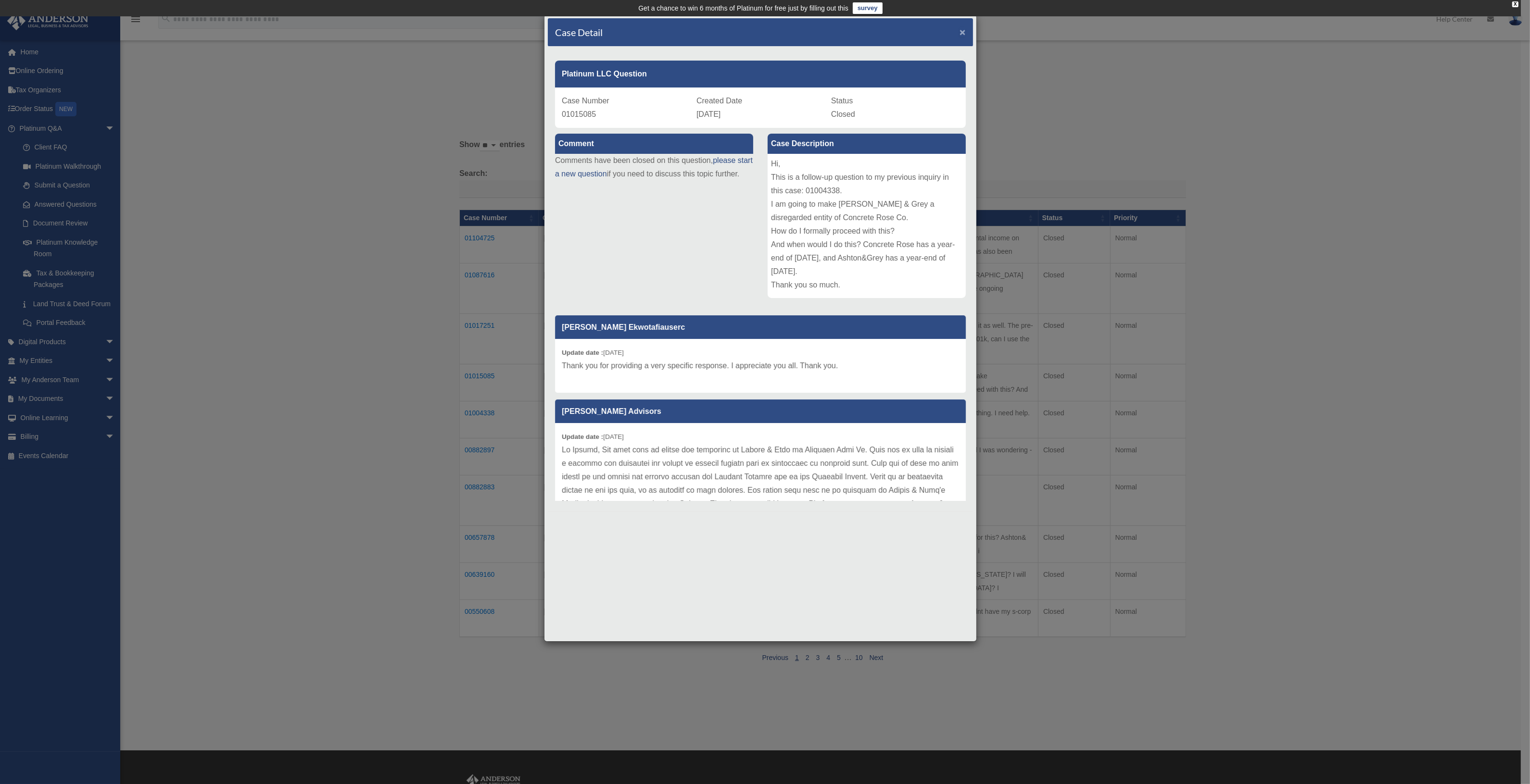
click at [962, 26] on span "×" at bounding box center [963, 32] width 6 height 11
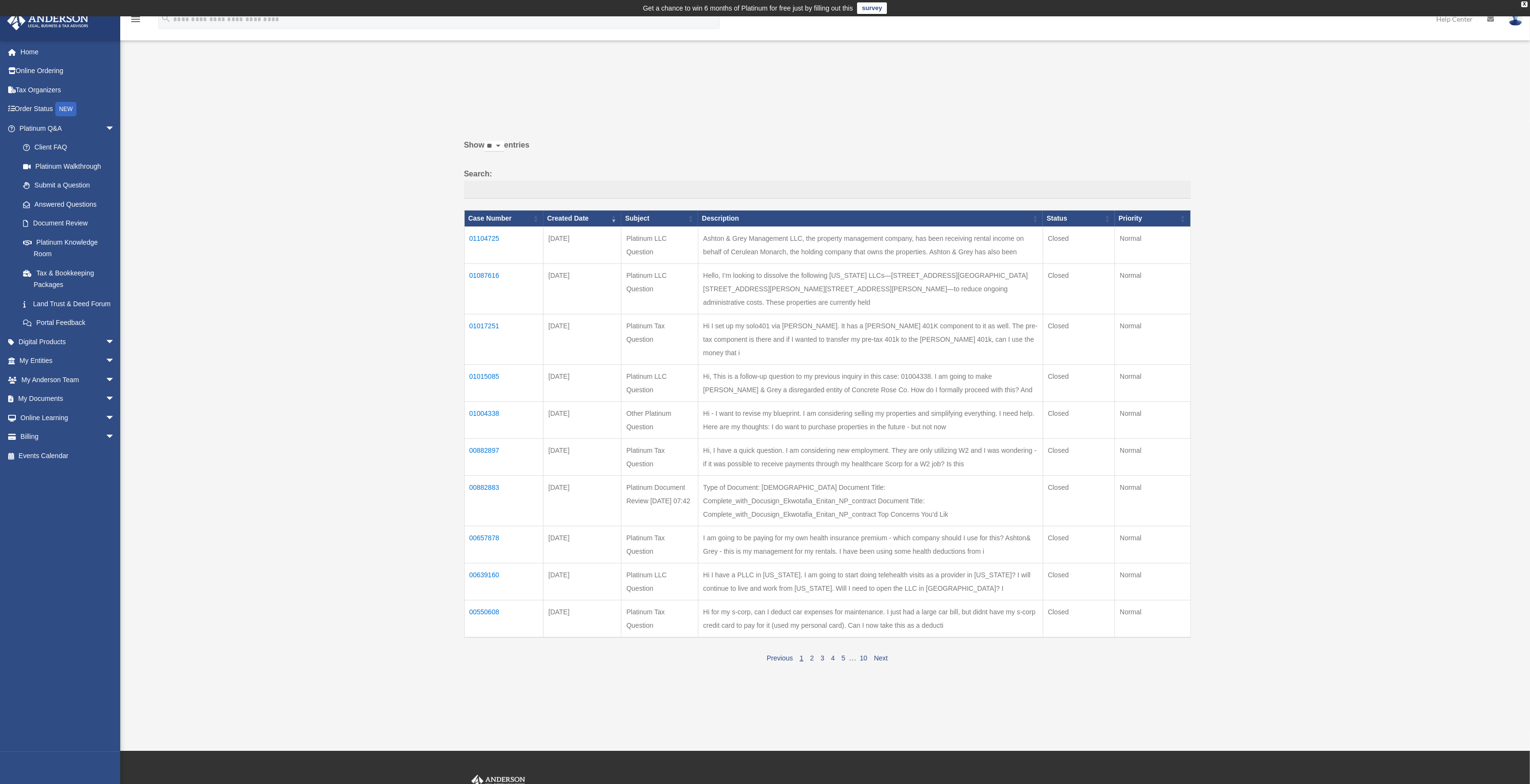
click at [479, 402] on td "01004338" at bounding box center [503, 421] width 80 height 37
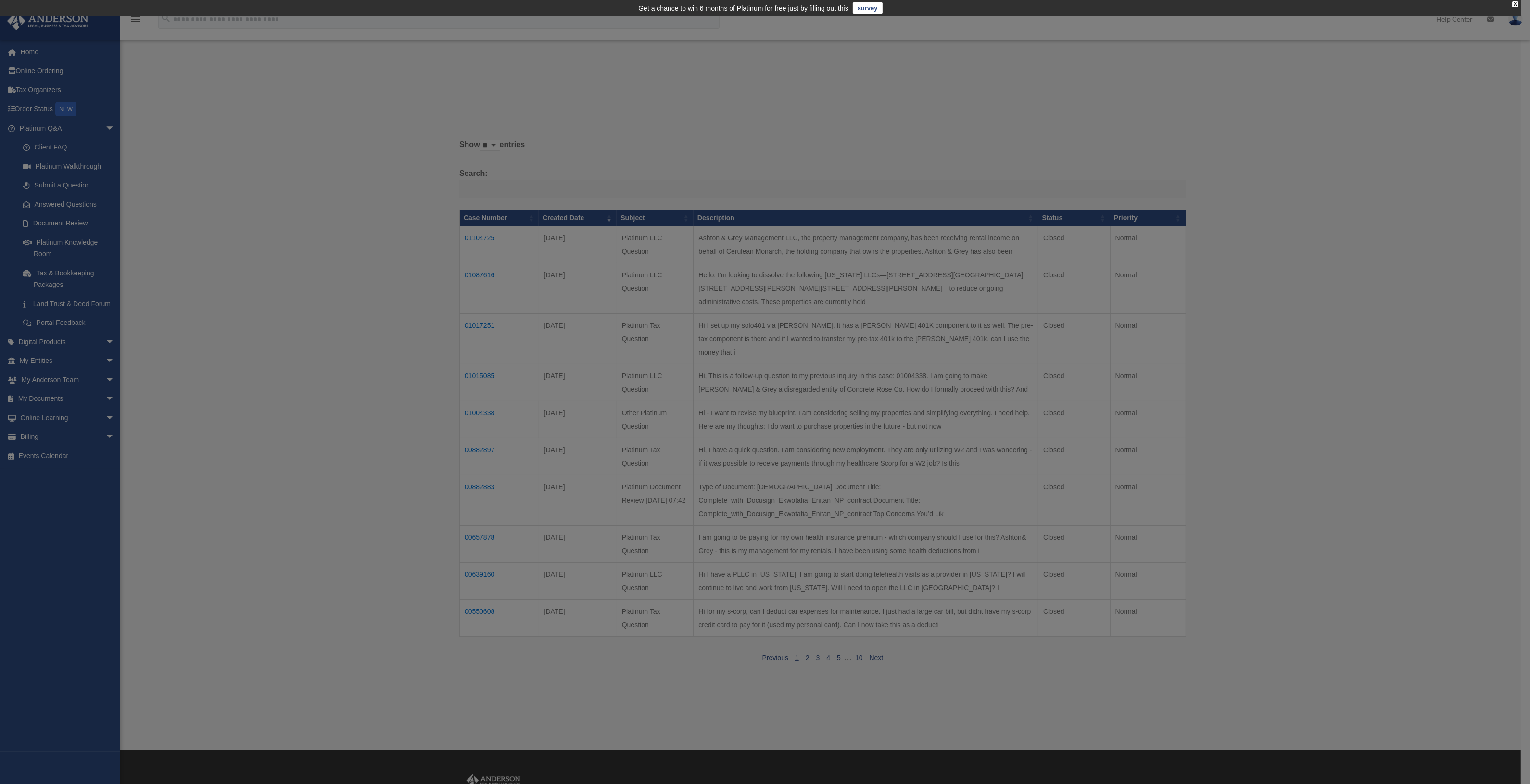
click at [479, 385] on div at bounding box center [765, 392] width 1530 height 784
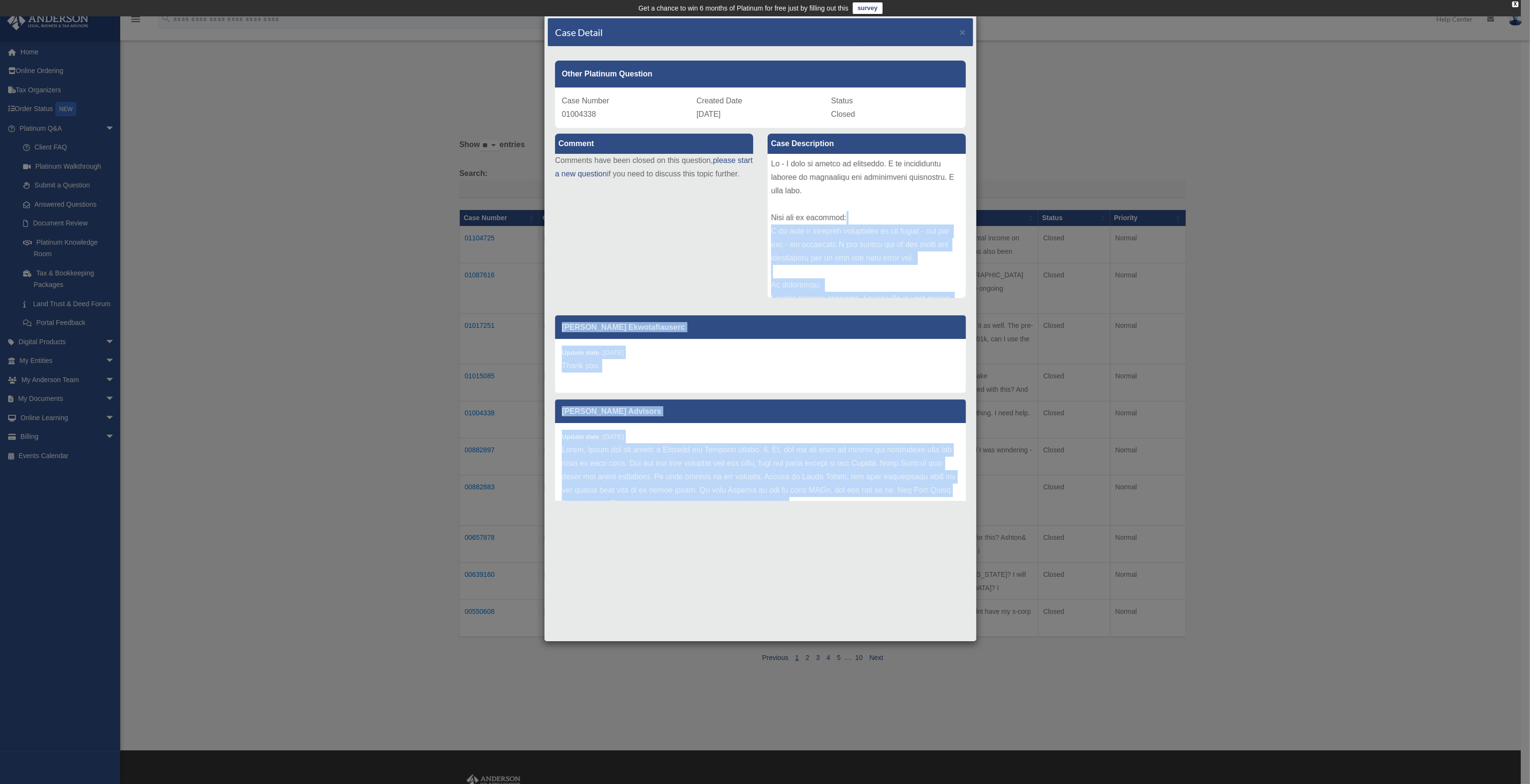
drag, startPoint x: 956, startPoint y: 309, endPoint x: 953, endPoint y: 191, distance: 118.0
click at [953, 216] on div "Comment Comments have been closed on this question, please start a new question…" at bounding box center [760, 316] width 425 height 377
click at [963, 34] on span "×" at bounding box center [963, 32] width 6 height 11
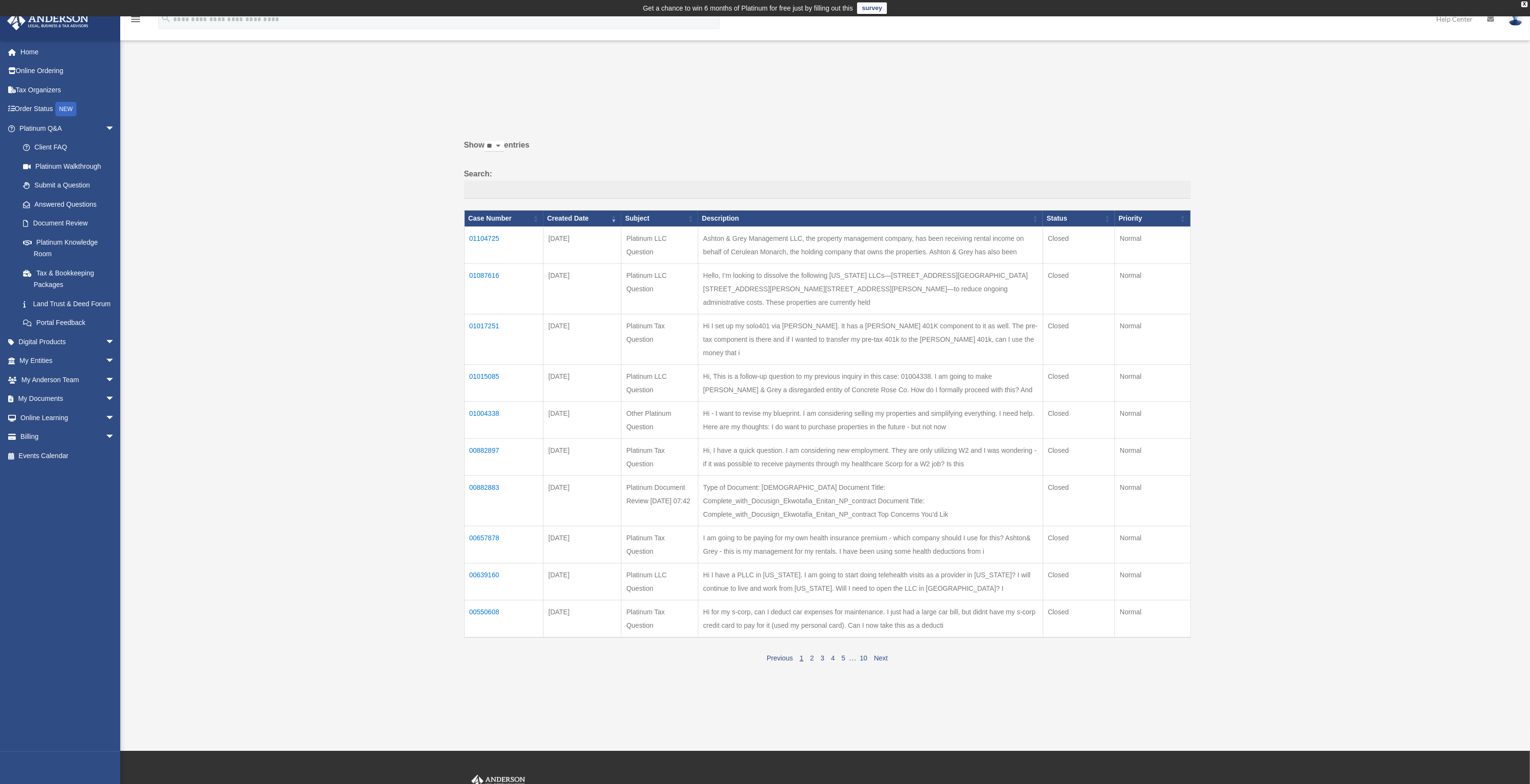
click at [481, 239] on td "01104725" at bounding box center [503, 245] width 80 height 37
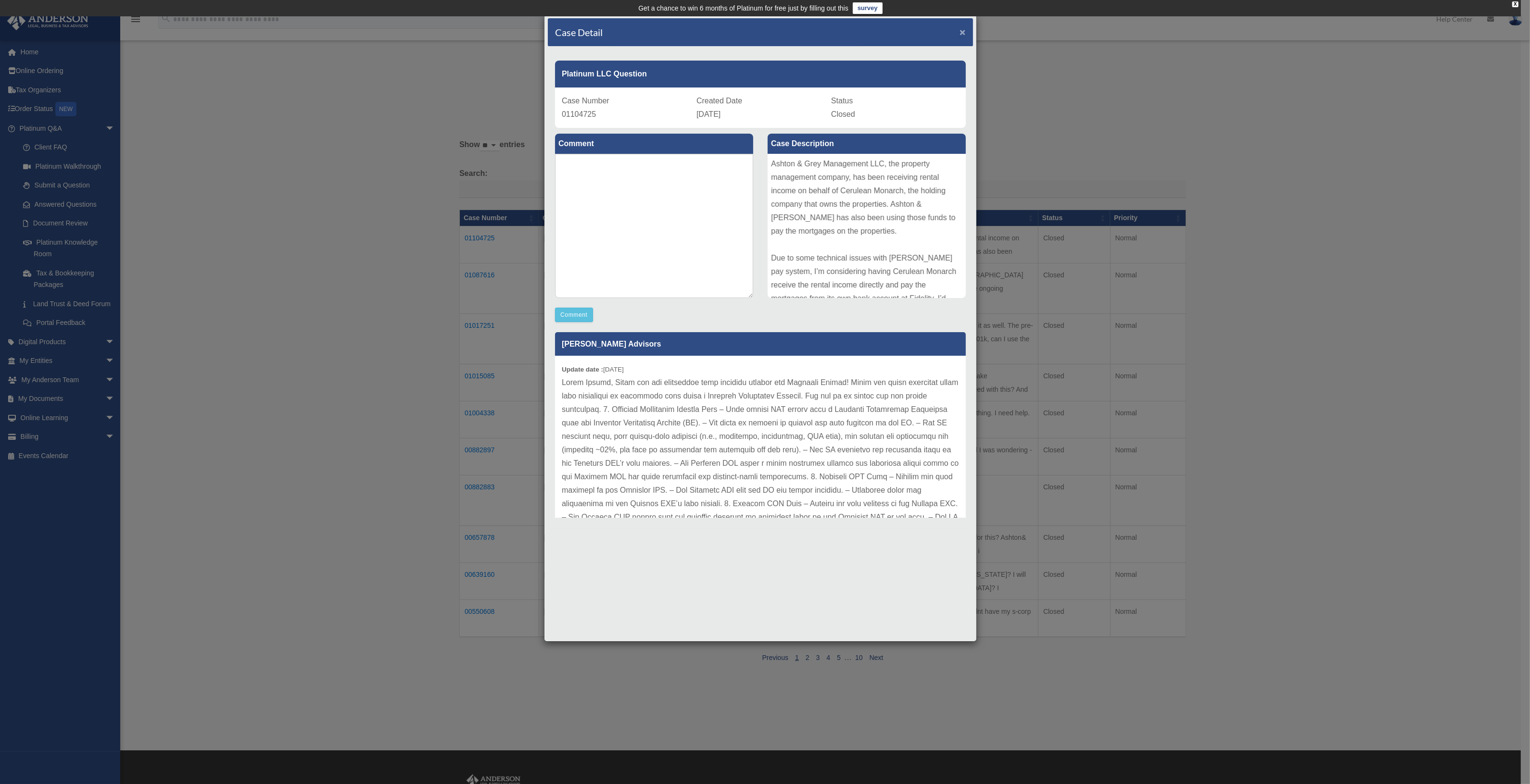
click at [965, 28] on span "×" at bounding box center [963, 32] width 6 height 11
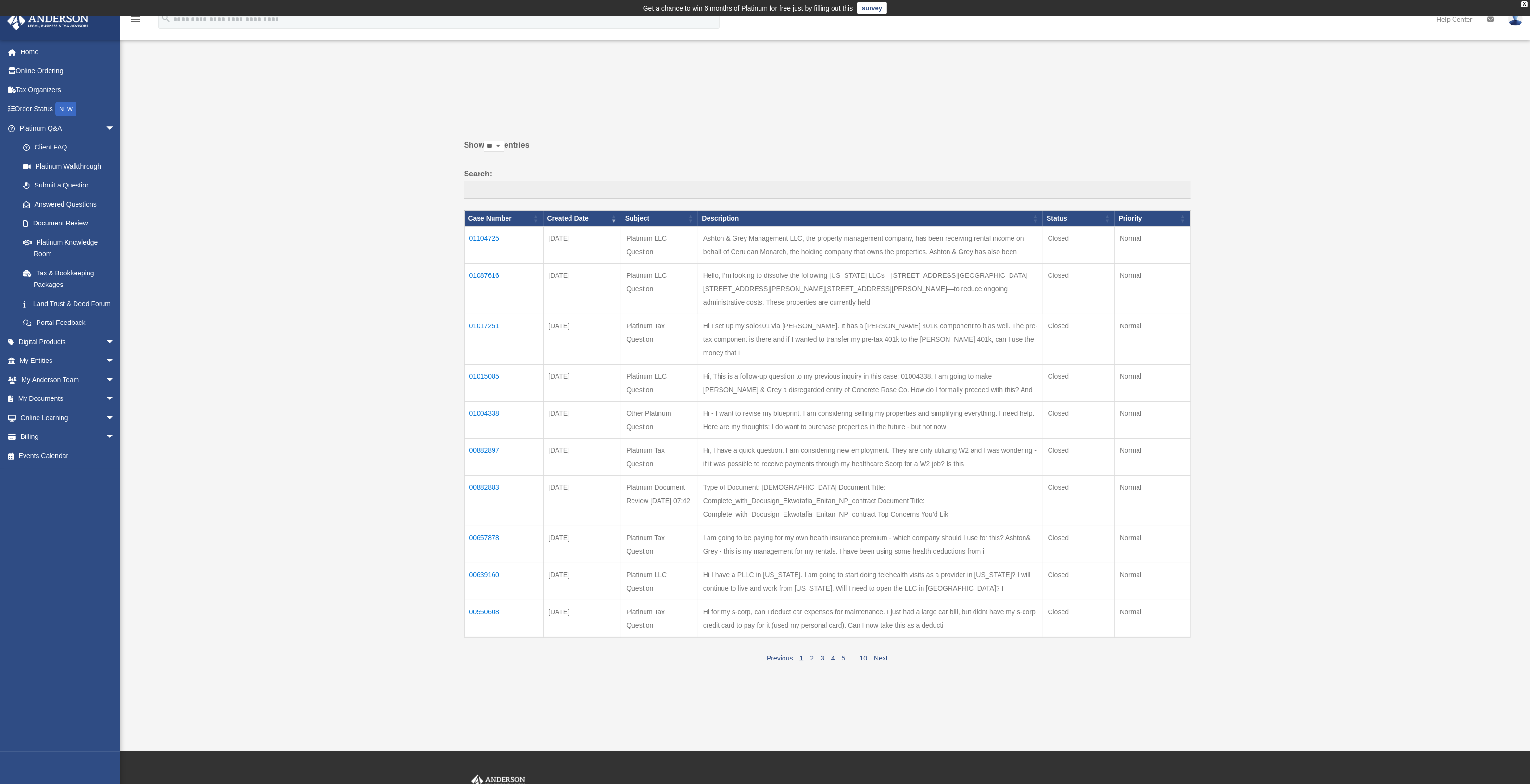
click at [489, 273] on td "01087616" at bounding box center [503, 289] width 80 height 50
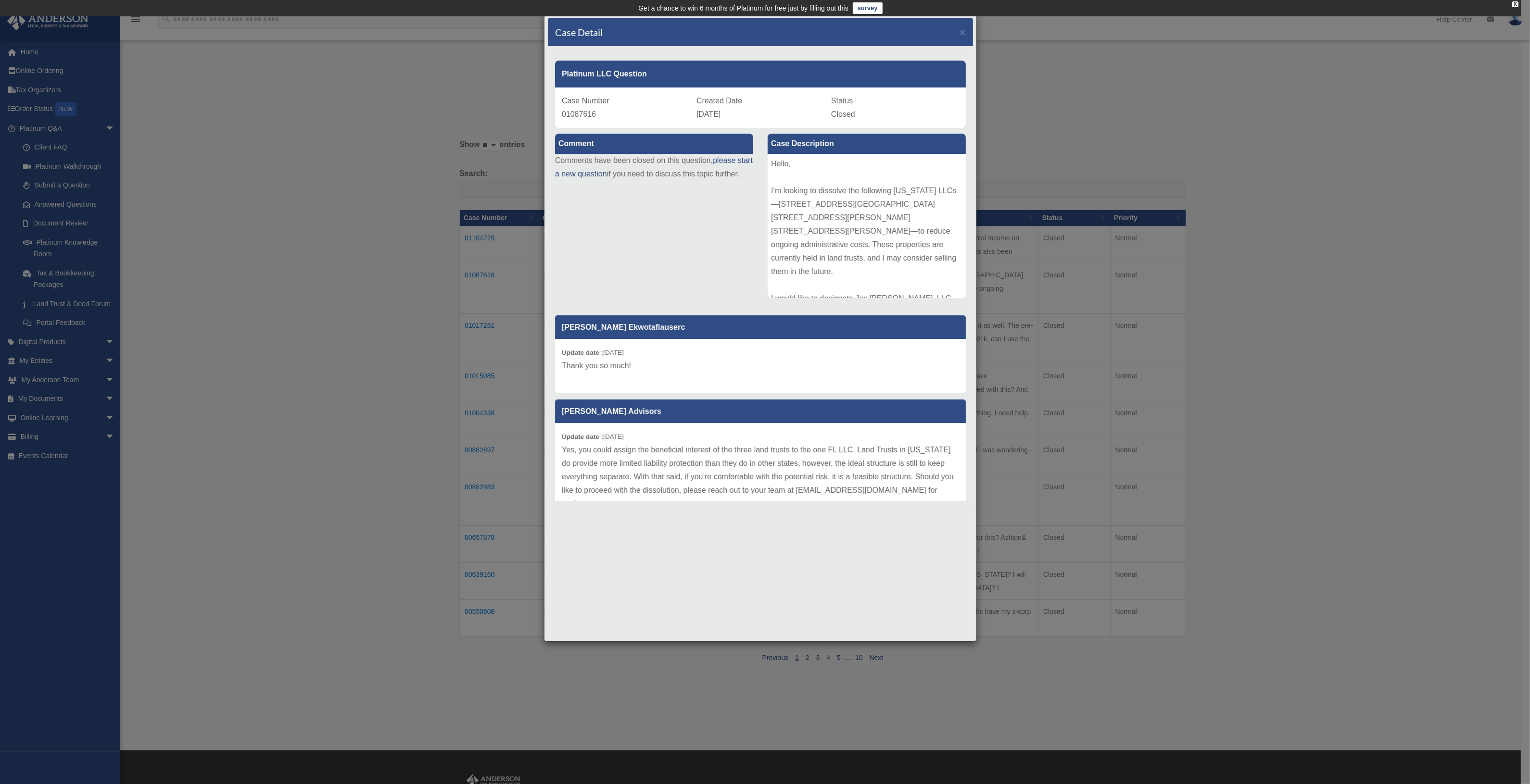
scroll to position [29, 0]
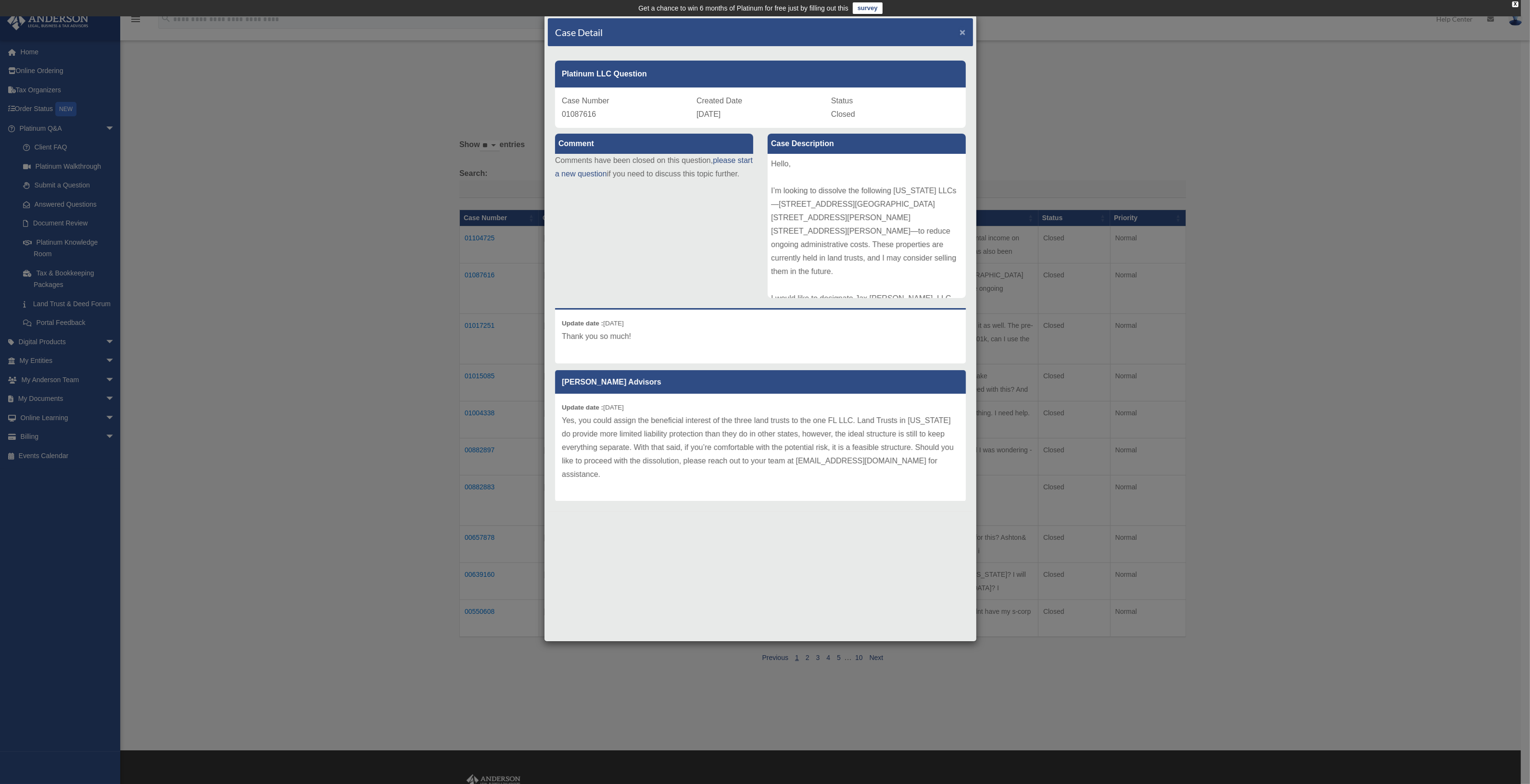
click at [963, 32] on span "×" at bounding box center [963, 32] width 6 height 11
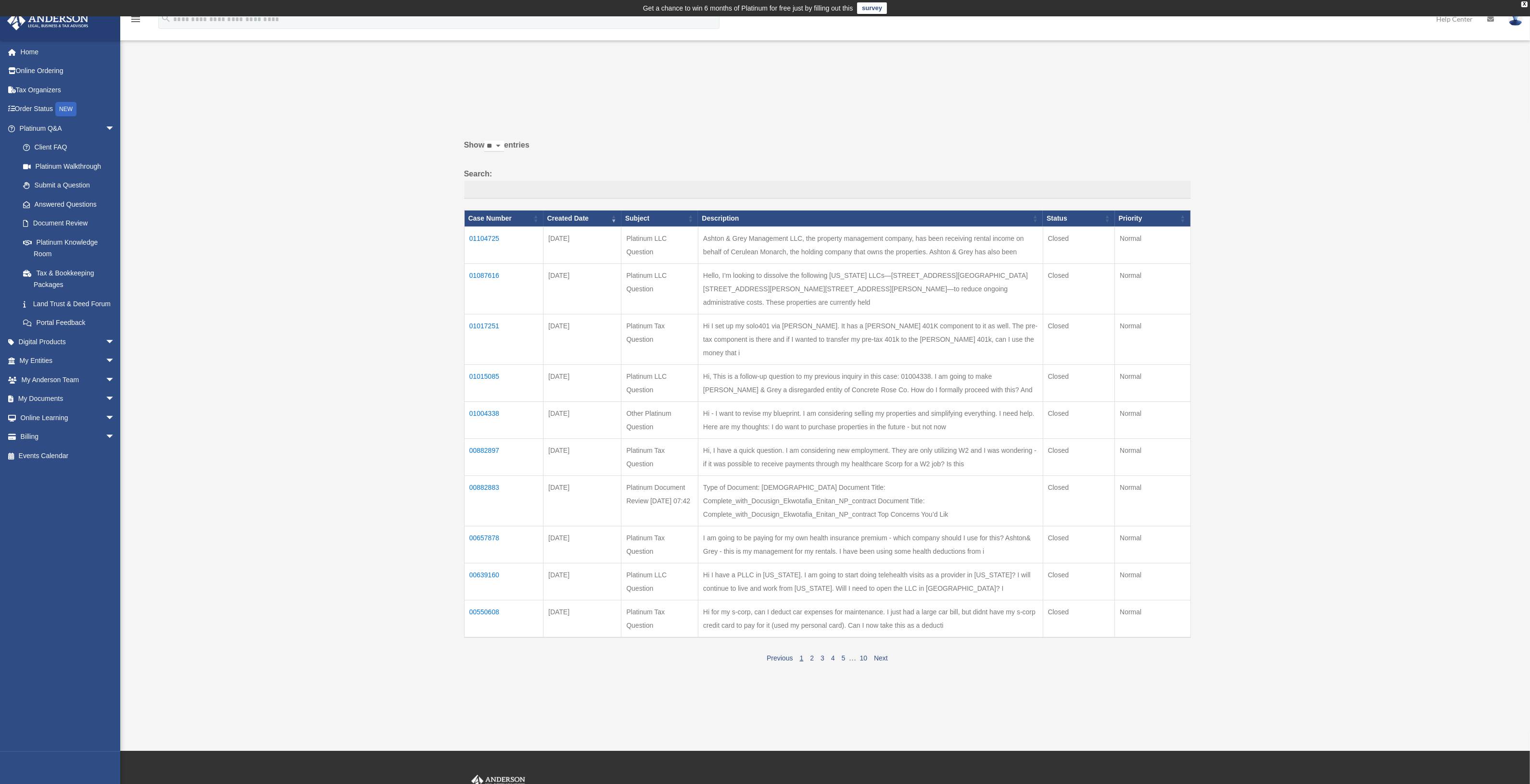
click at [480, 365] on td "01015085" at bounding box center [503, 384] width 80 height 37
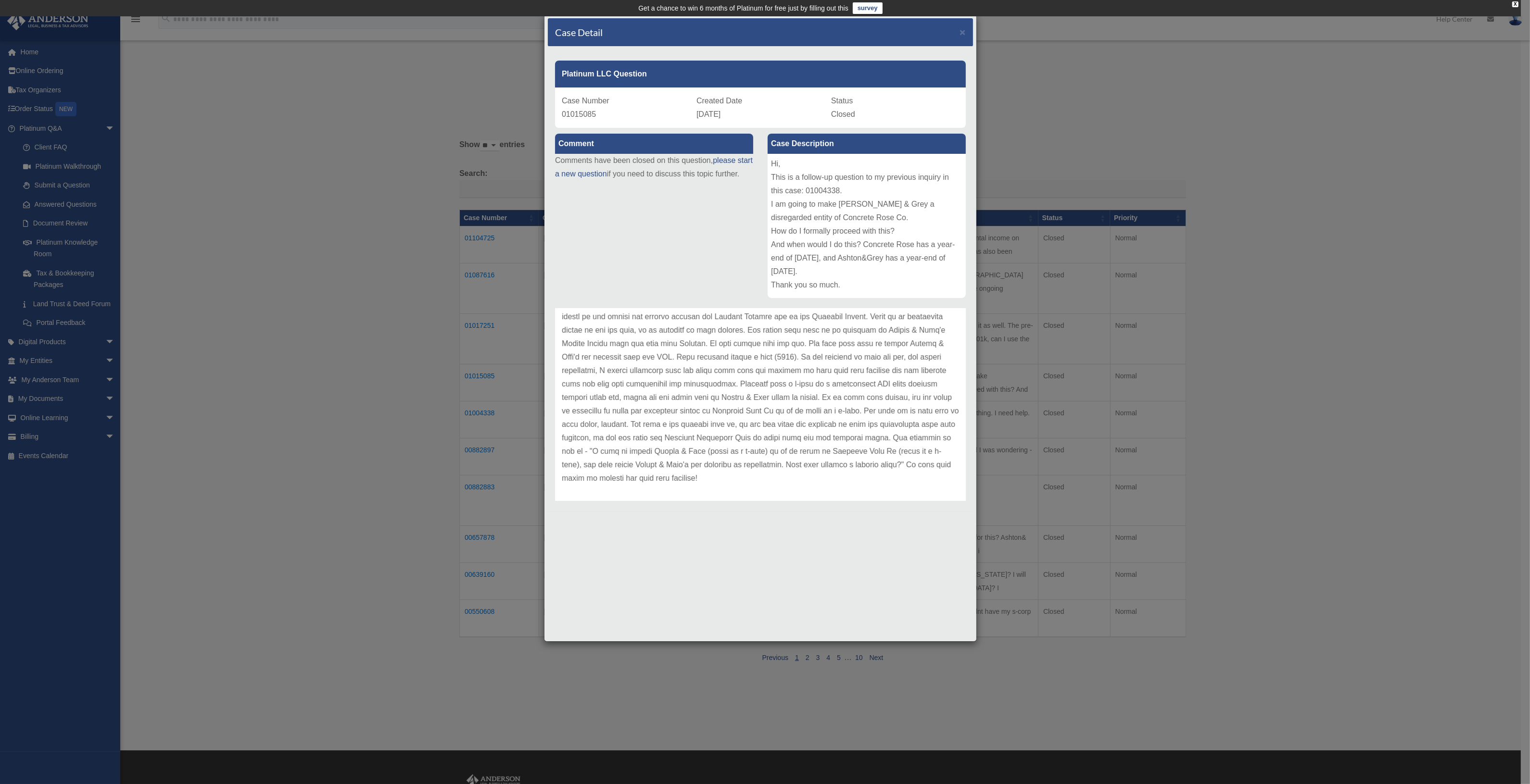
scroll to position [164, 0]
drag, startPoint x: 950, startPoint y: 421, endPoint x: 957, endPoint y: 403, distance: 19.3
click at [950, 417] on p at bounding box center [760, 380] width 398 height 202
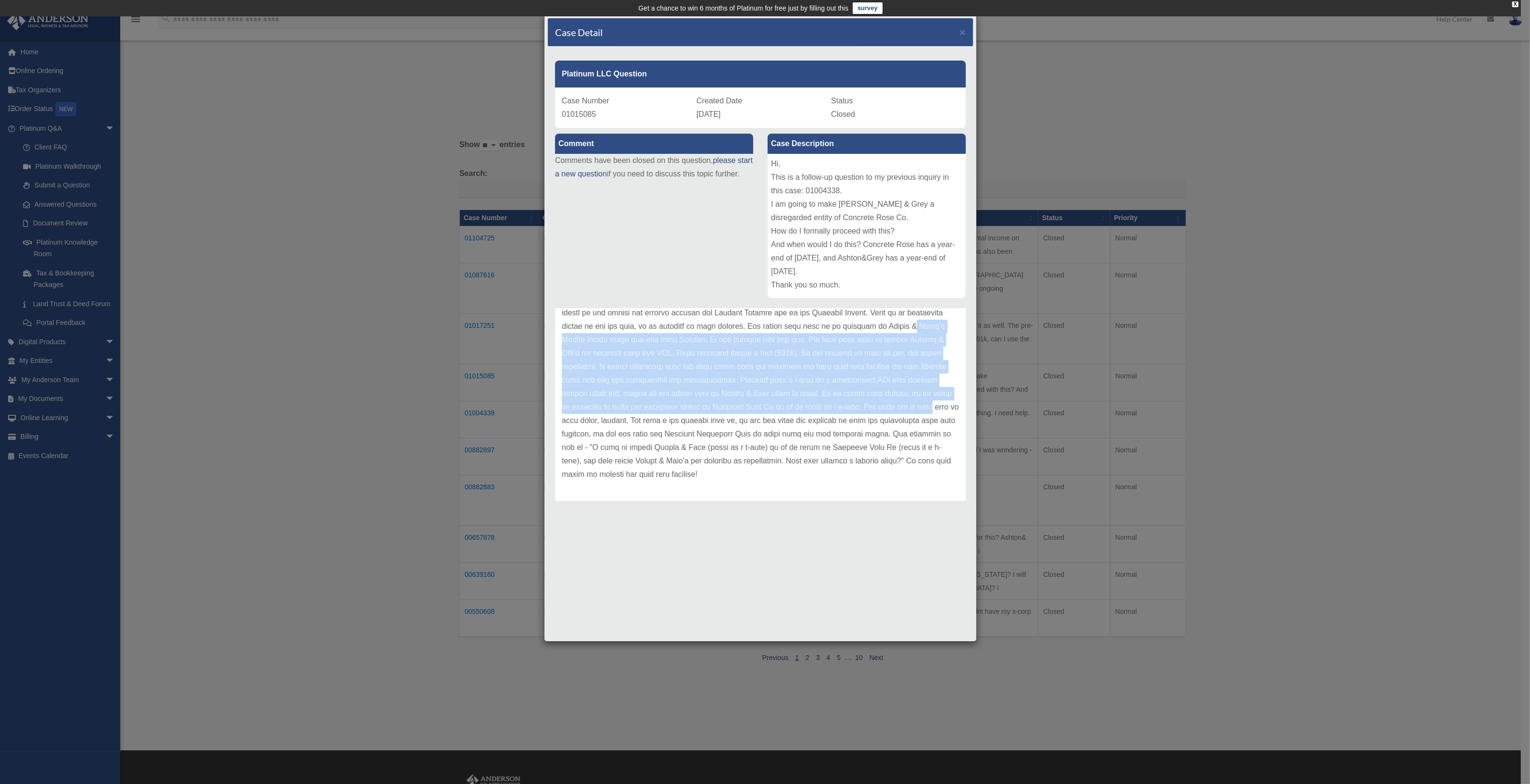
drag, startPoint x: 957, startPoint y: 403, endPoint x: 960, endPoint y: 325, distance: 78.1
click at [960, 325] on div "[PERSON_NAME] Ekwotafiauserc Update date : [DATE] Thank you for providing a ver…" at bounding box center [760, 404] width 425 height 192
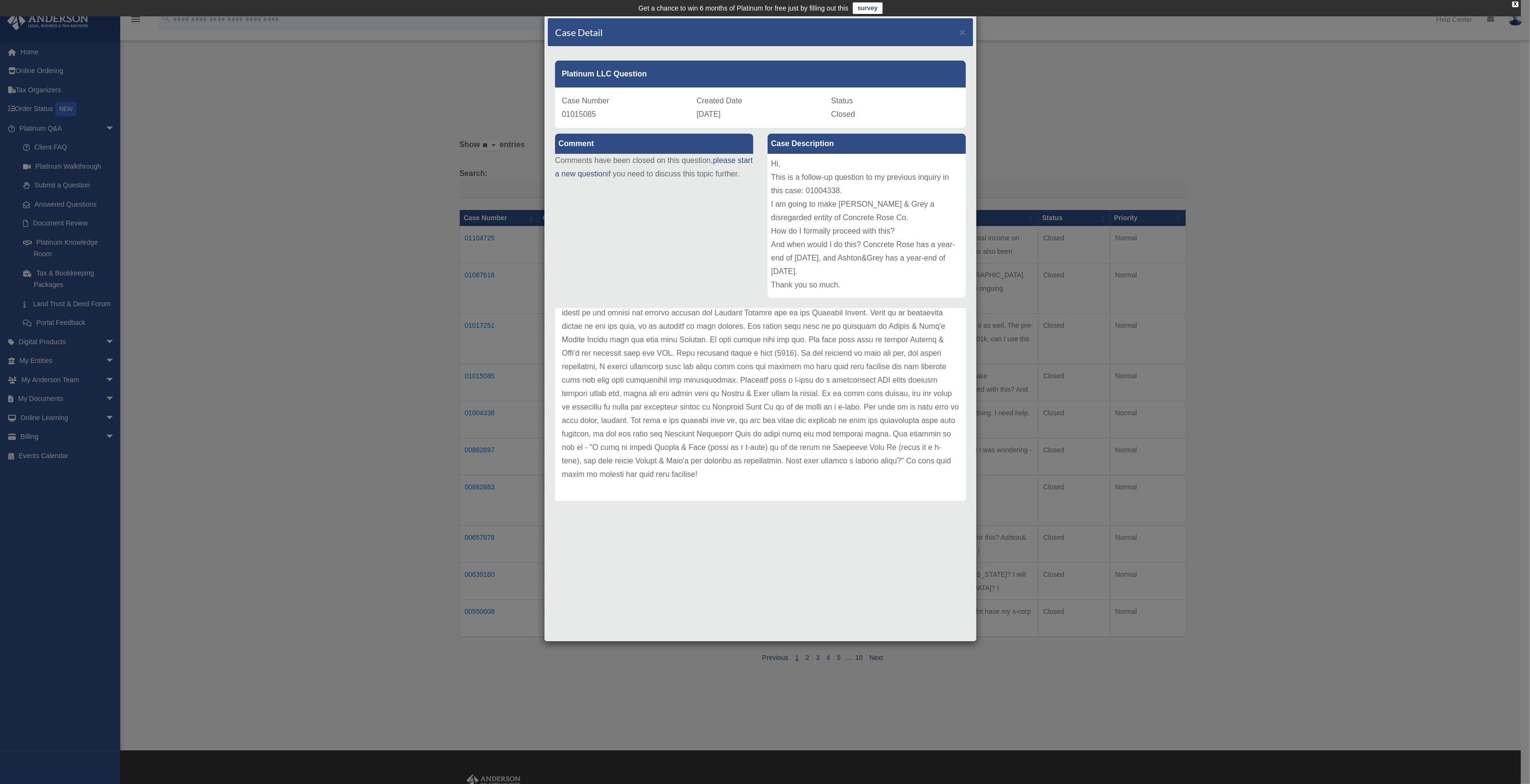
click at [931, 393] on p at bounding box center [760, 380] width 398 height 202
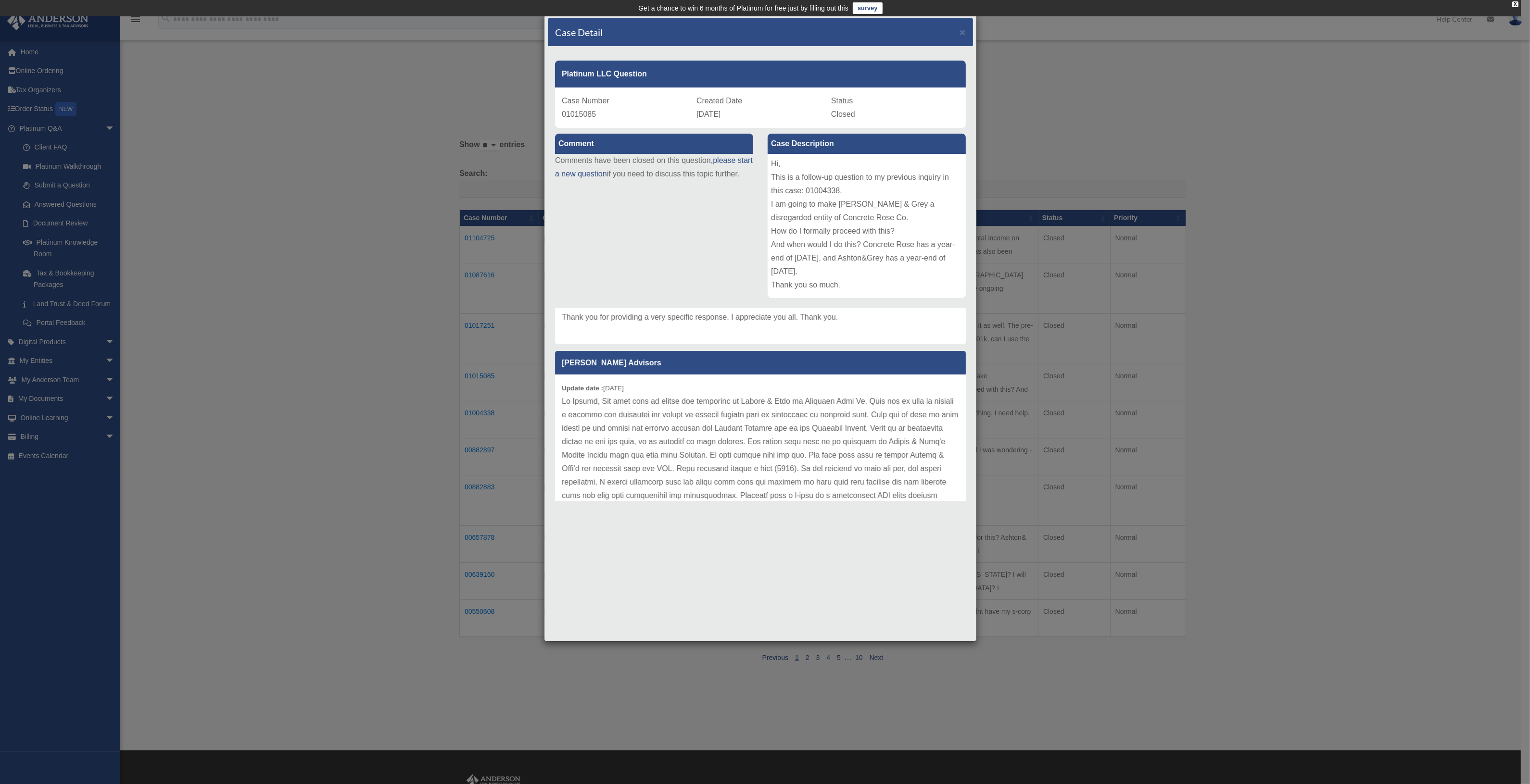
scroll to position [0, 0]
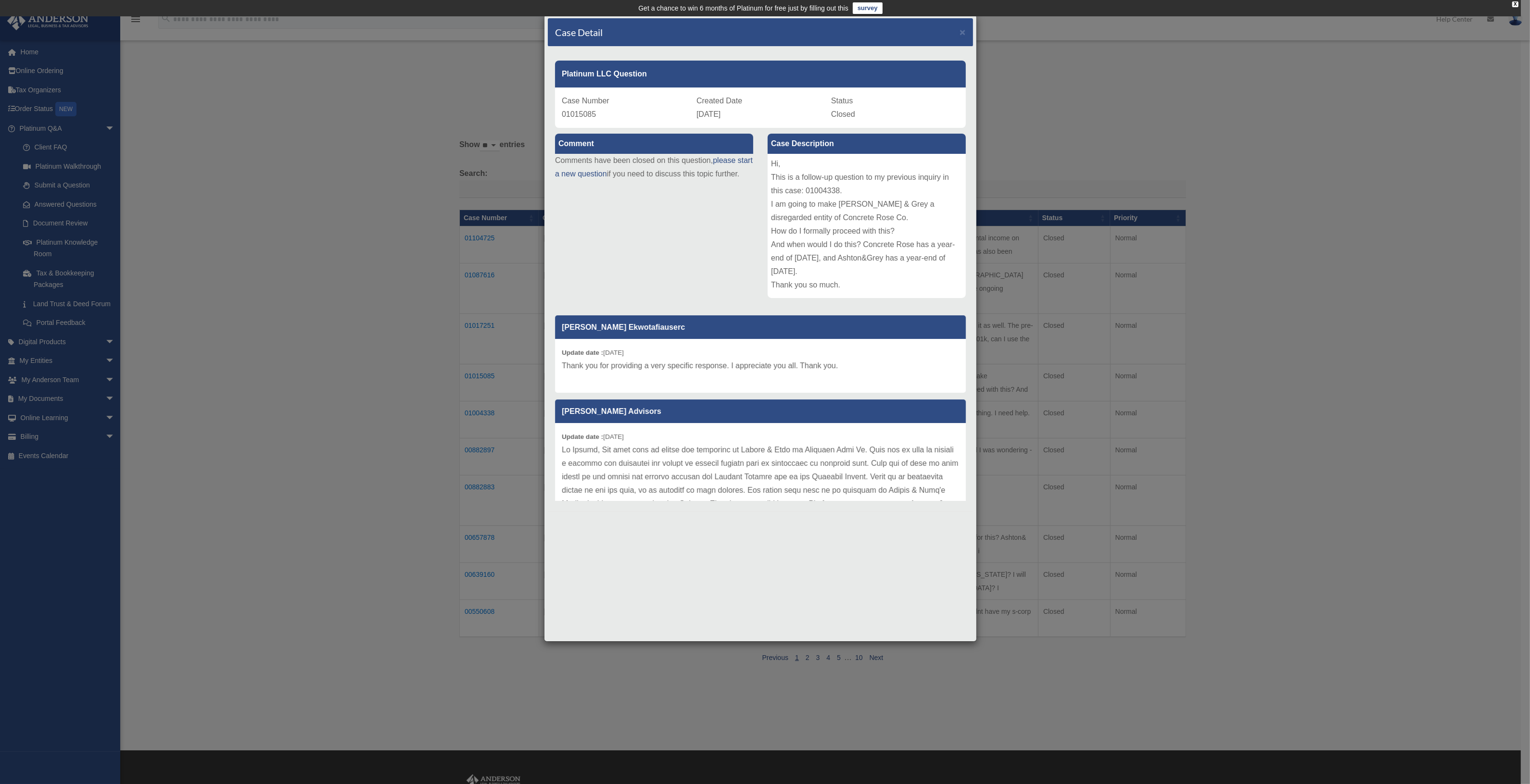
click at [958, 30] on div "Case Detail ×" at bounding box center [760, 32] width 425 height 29
click at [960, 34] on span "×" at bounding box center [963, 32] width 6 height 11
